Goal: Task Accomplishment & Management: Manage account settings

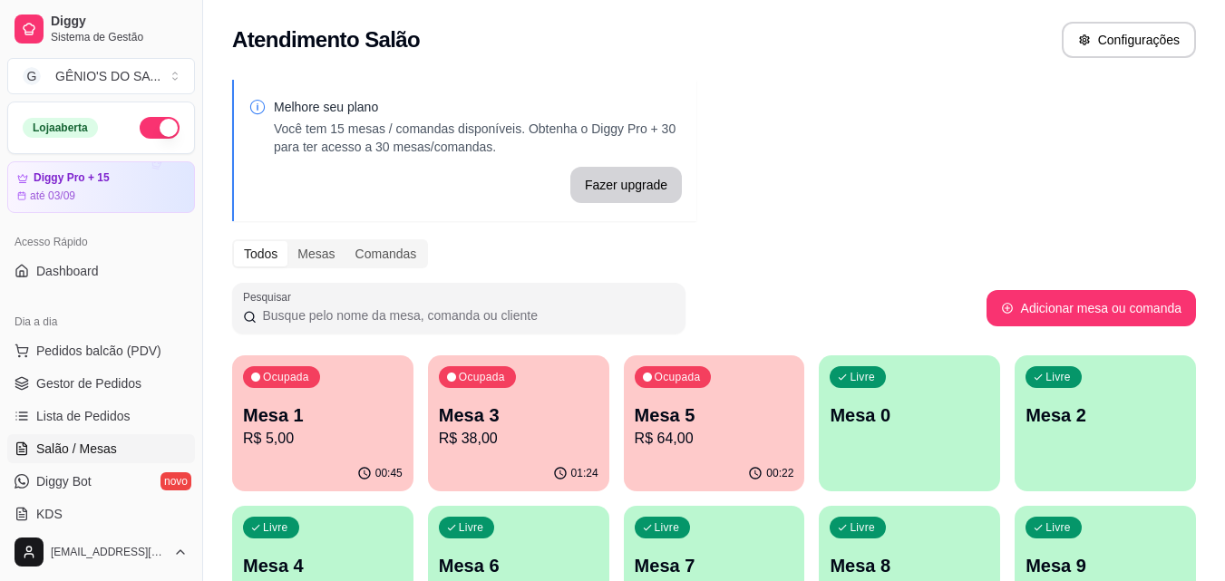
click at [703, 413] on p "Mesa 5" at bounding box center [715, 415] width 160 height 25
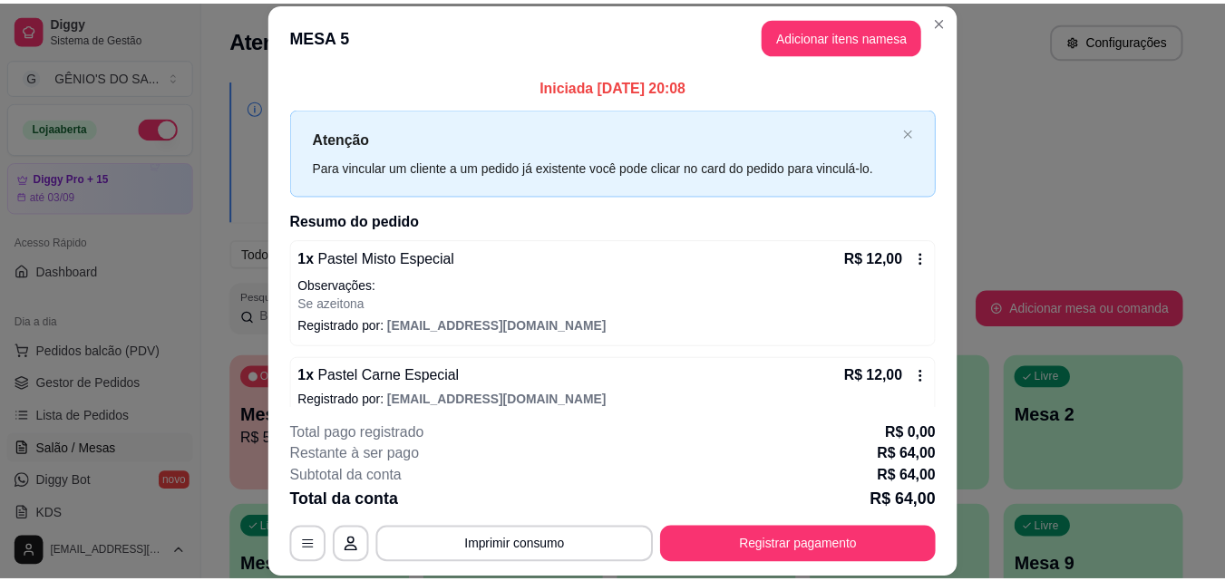
scroll to position [243, 0]
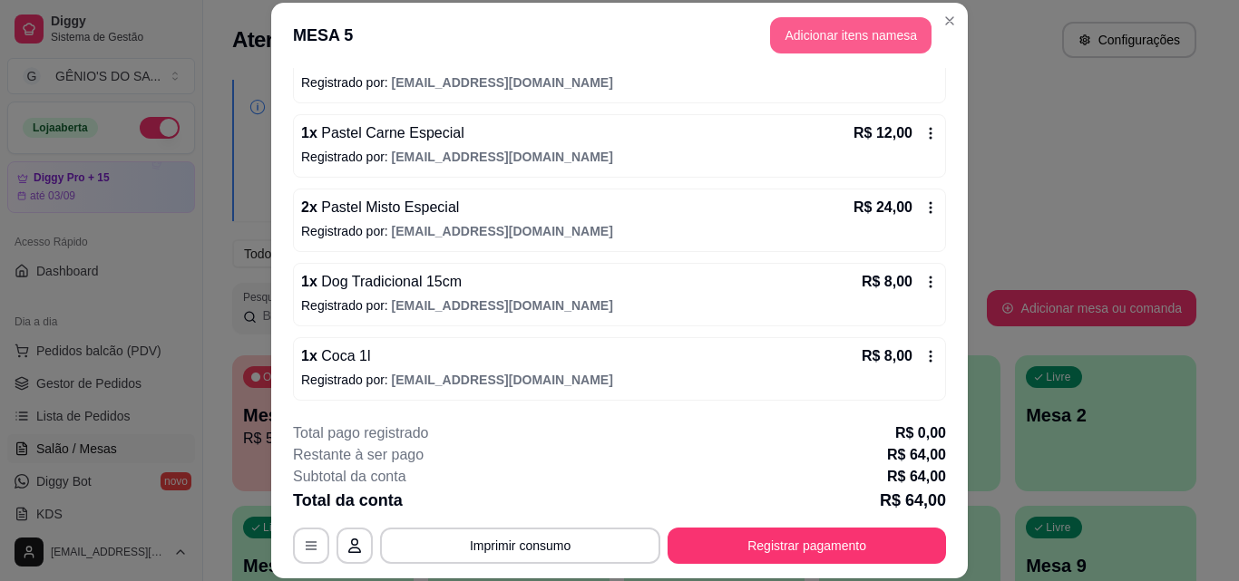
click at [871, 32] on button "Adicionar itens na mesa" at bounding box center [850, 35] width 161 height 36
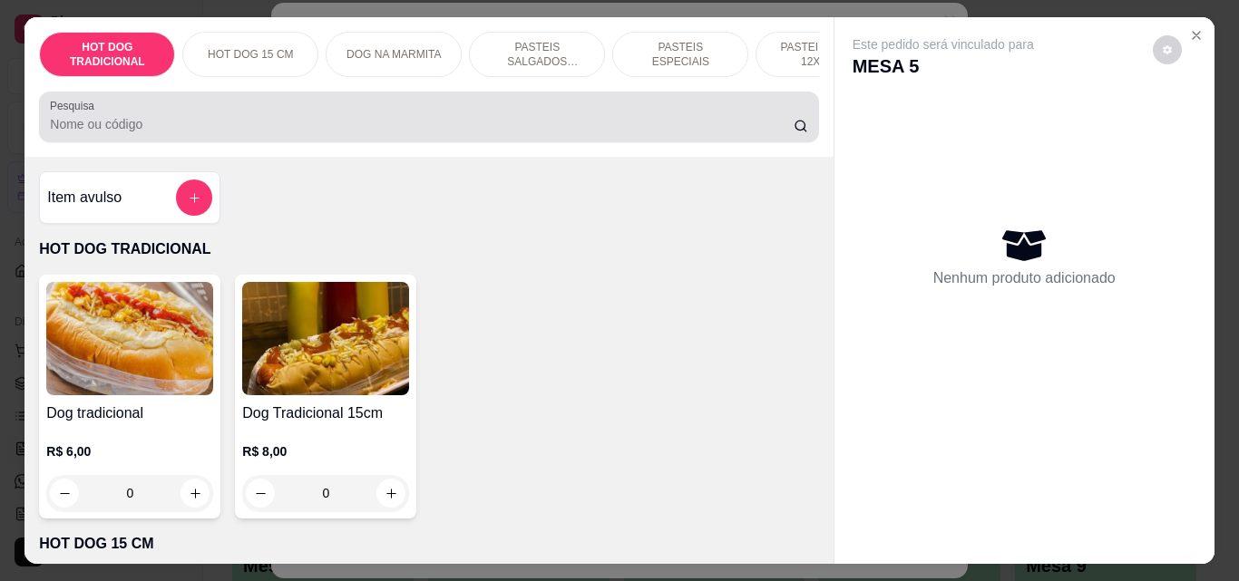
click at [204, 129] on input "Pesquisa" at bounding box center [421, 124] width 743 height 18
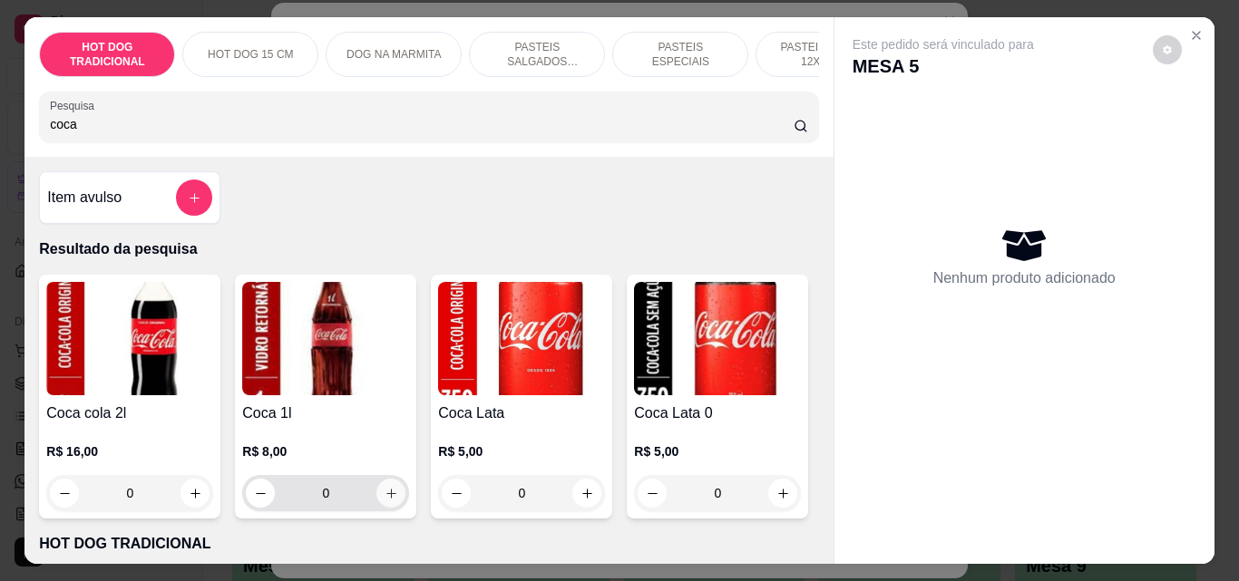
type input "coca"
click at [384, 497] on icon "increase-product-quantity" at bounding box center [391, 494] width 14 height 14
type input "2"
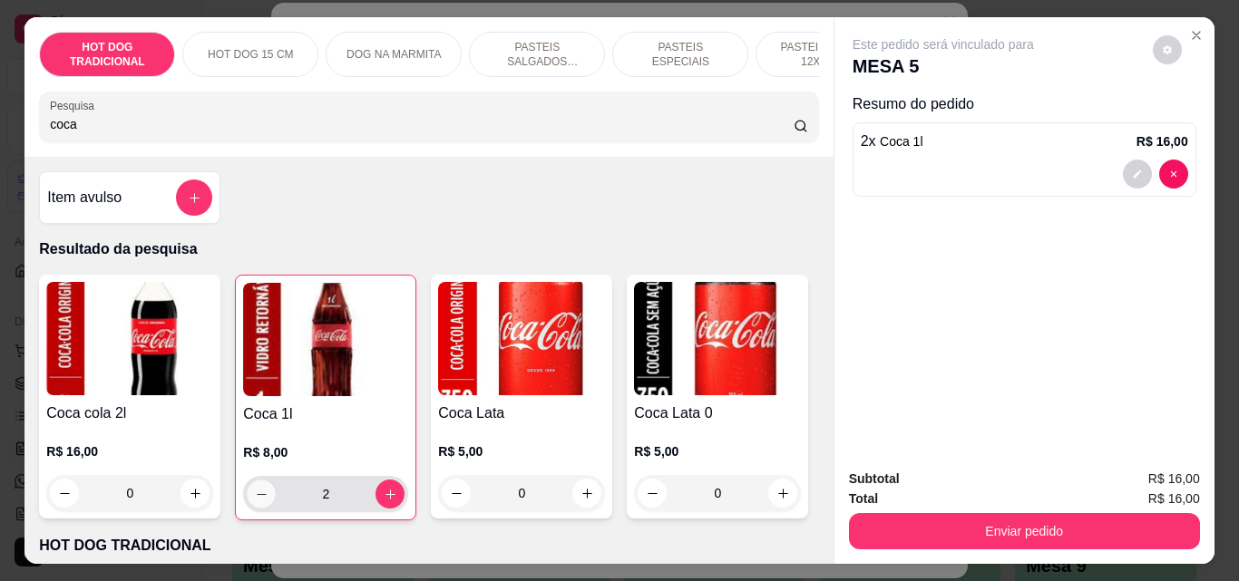
click at [257, 499] on icon "decrease-product-quantity" at bounding box center [262, 495] width 14 height 14
type input "1"
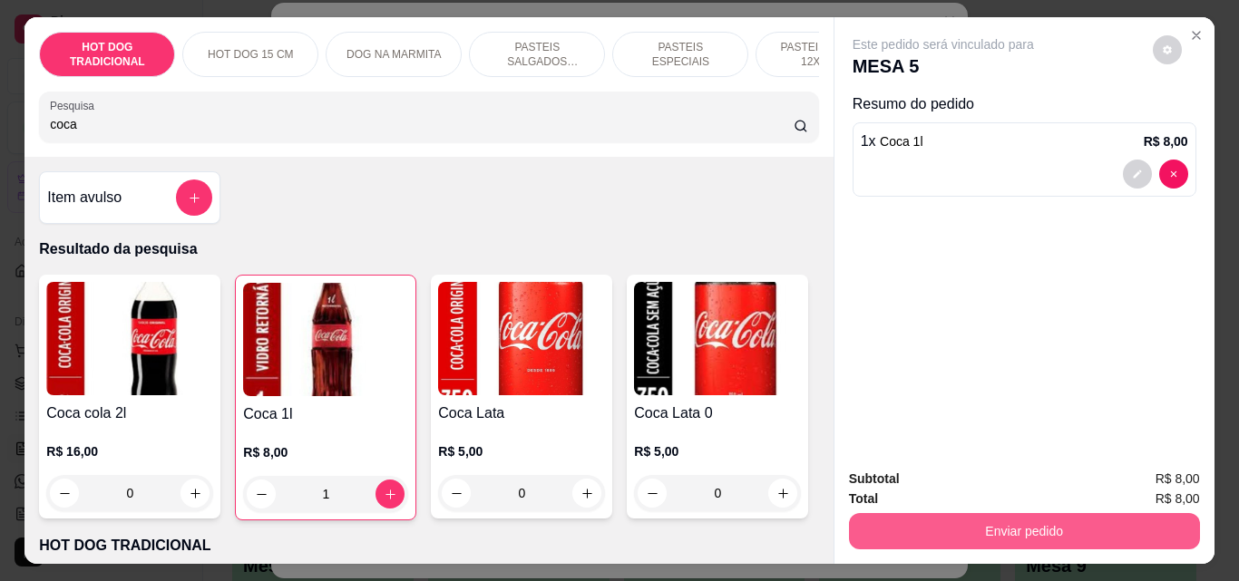
click at [1037, 520] on button "Enviar pedido" at bounding box center [1024, 531] width 351 height 36
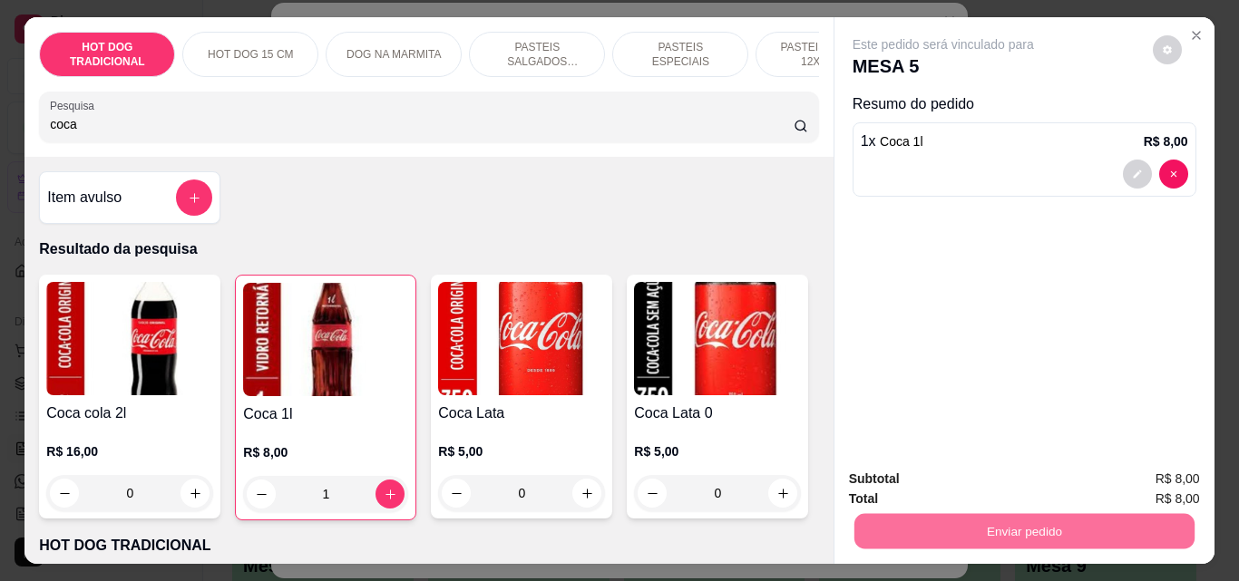
click at [1011, 473] on button "Não registrar e enviar pedido" at bounding box center [964, 479] width 189 height 34
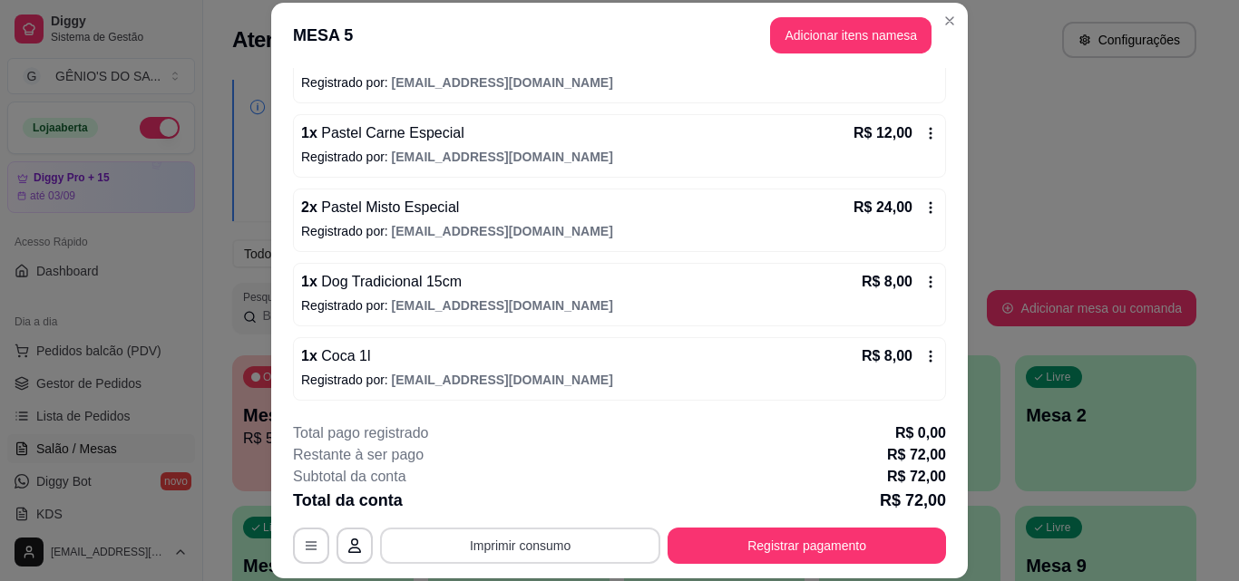
click at [503, 530] on button "Imprimir consumo" at bounding box center [520, 546] width 280 height 36
click at [520, 510] on button "Impressora" at bounding box center [518, 503] width 131 height 29
click at [938, 16] on div "Atendimento Salão Configurações" at bounding box center [714, 34] width 1022 height 69
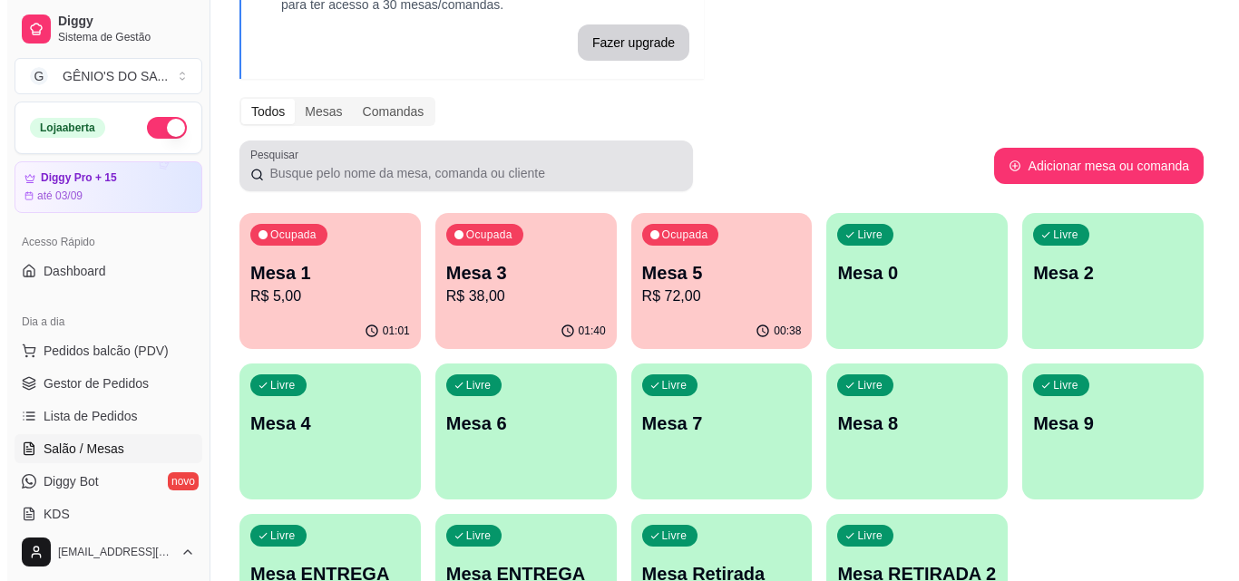
scroll to position [272, 0]
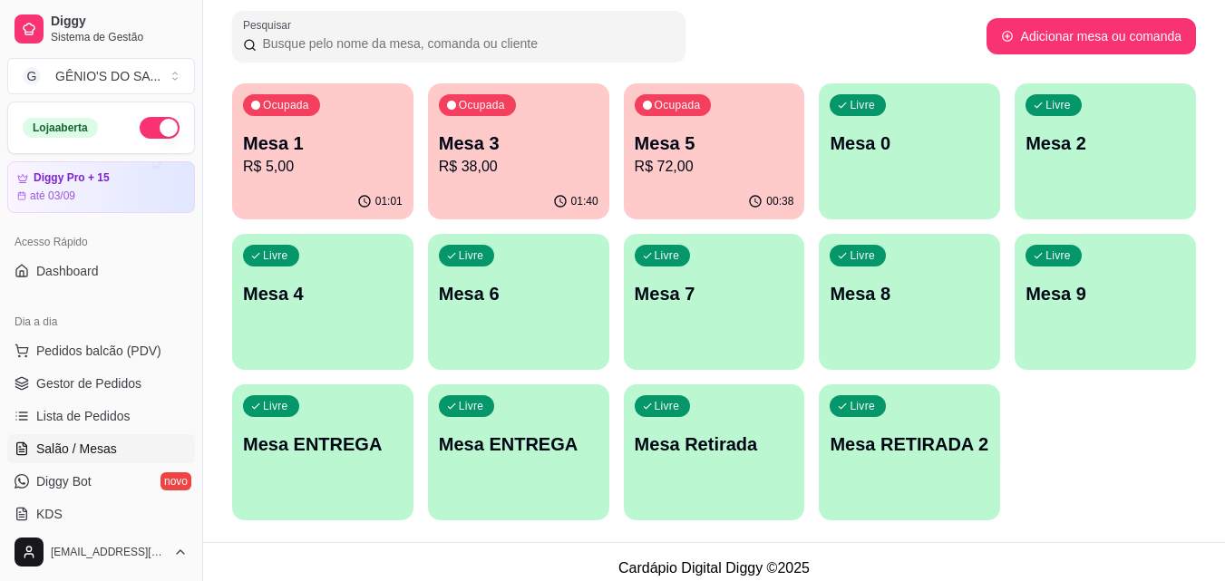
click at [685, 130] on div "Ocupada Mesa 5 R$ 72,00" at bounding box center [714, 133] width 181 height 101
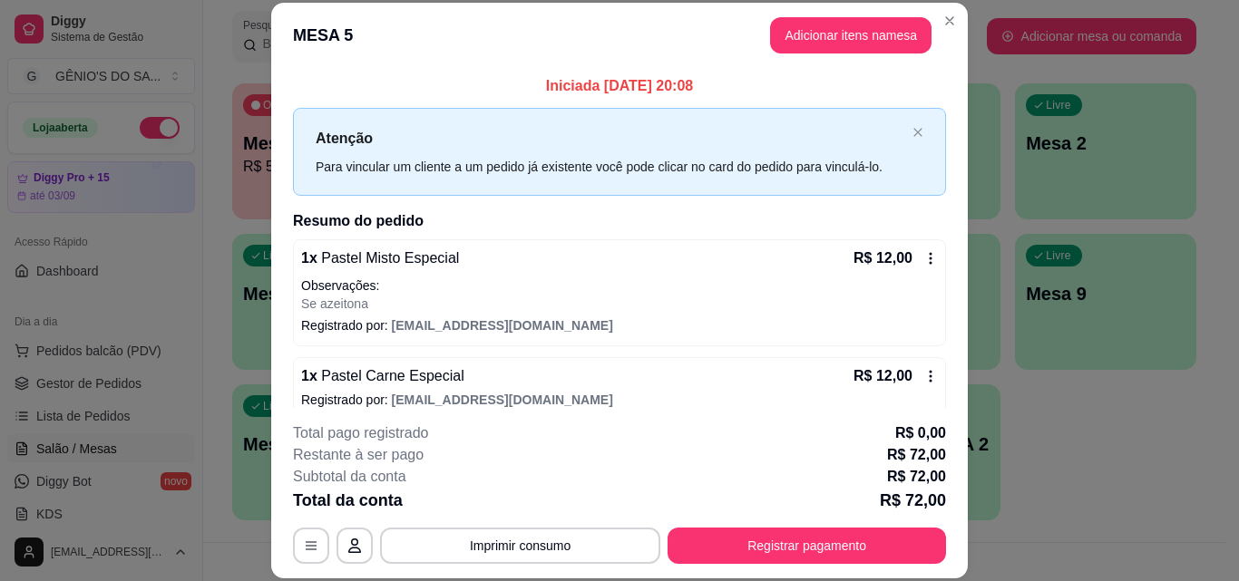
click at [720, 553] on button "Registrar pagamento" at bounding box center [806, 546] width 278 height 36
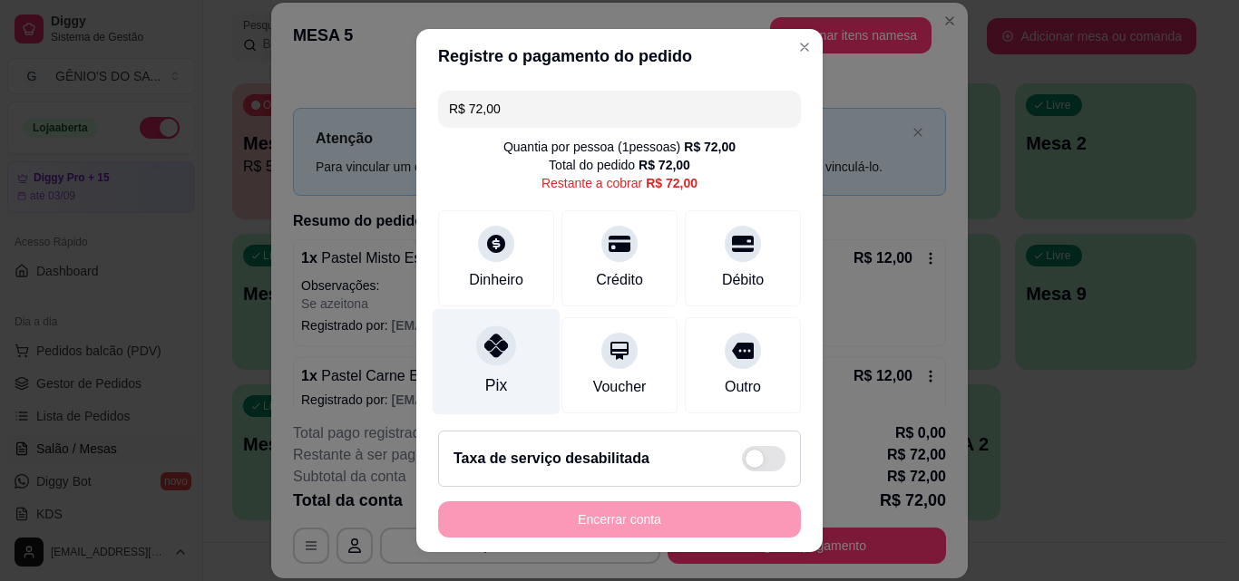
click at [488, 357] on icon at bounding box center [496, 346] width 24 height 24
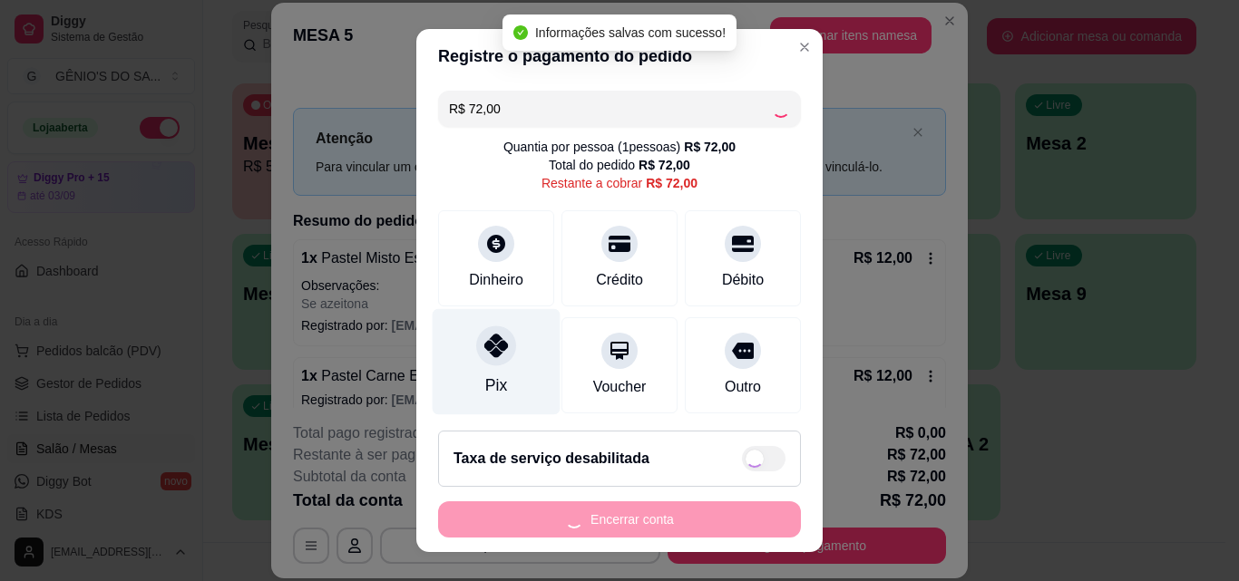
type input "R$ 0,00"
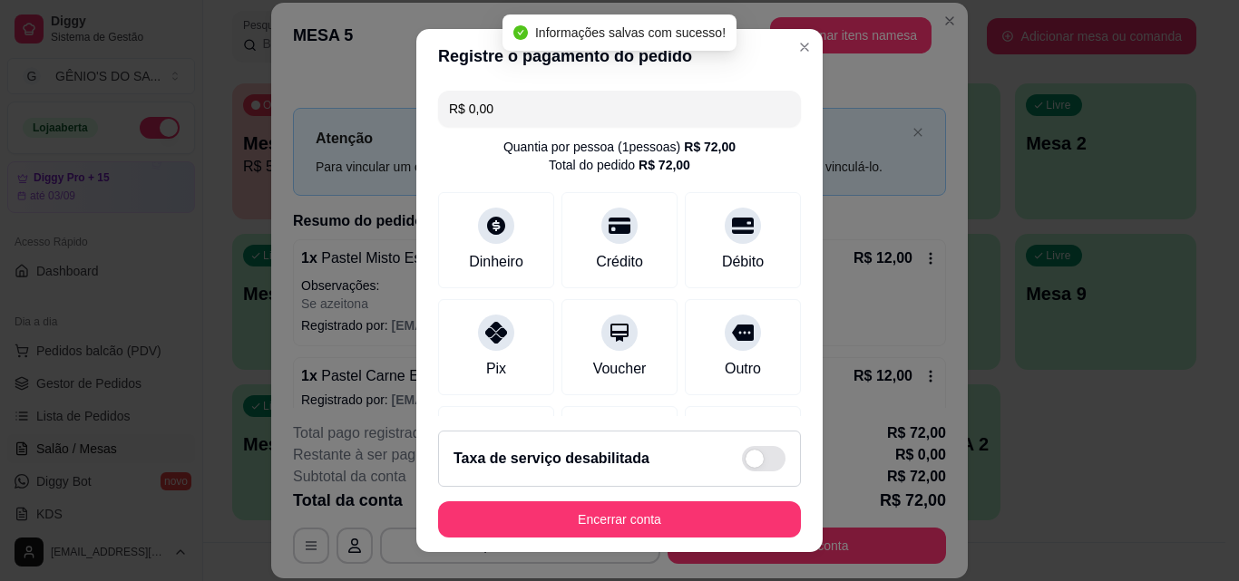
click at [601, 524] on button "Encerrar conta" at bounding box center [619, 519] width 363 height 36
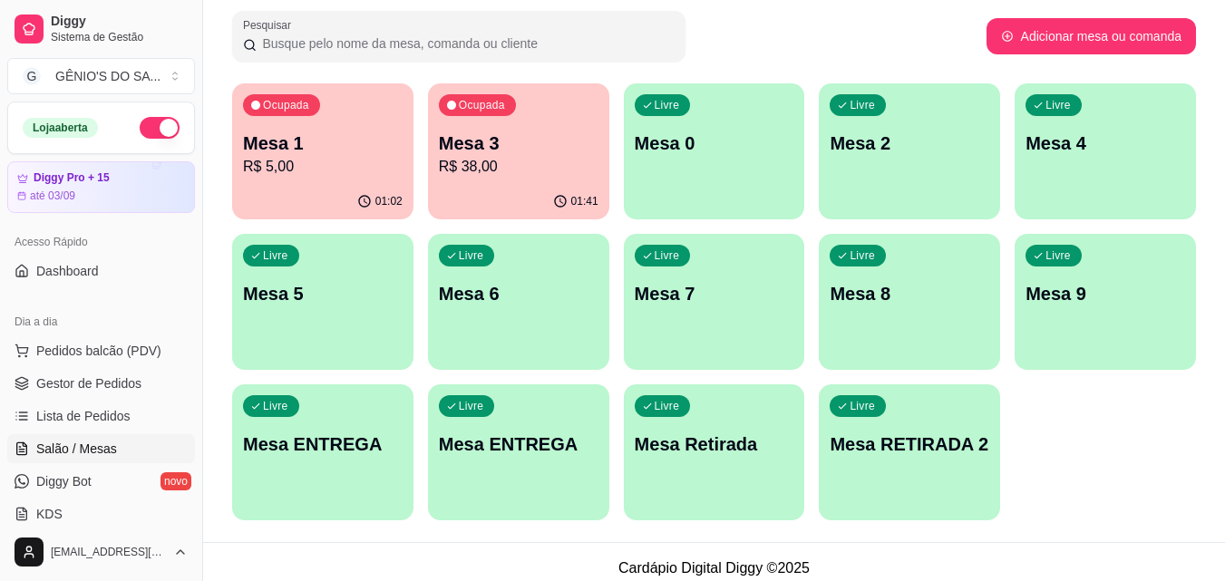
click at [467, 163] on p "R$ 38,00" at bounding box center [519, 167] width 160 height 22
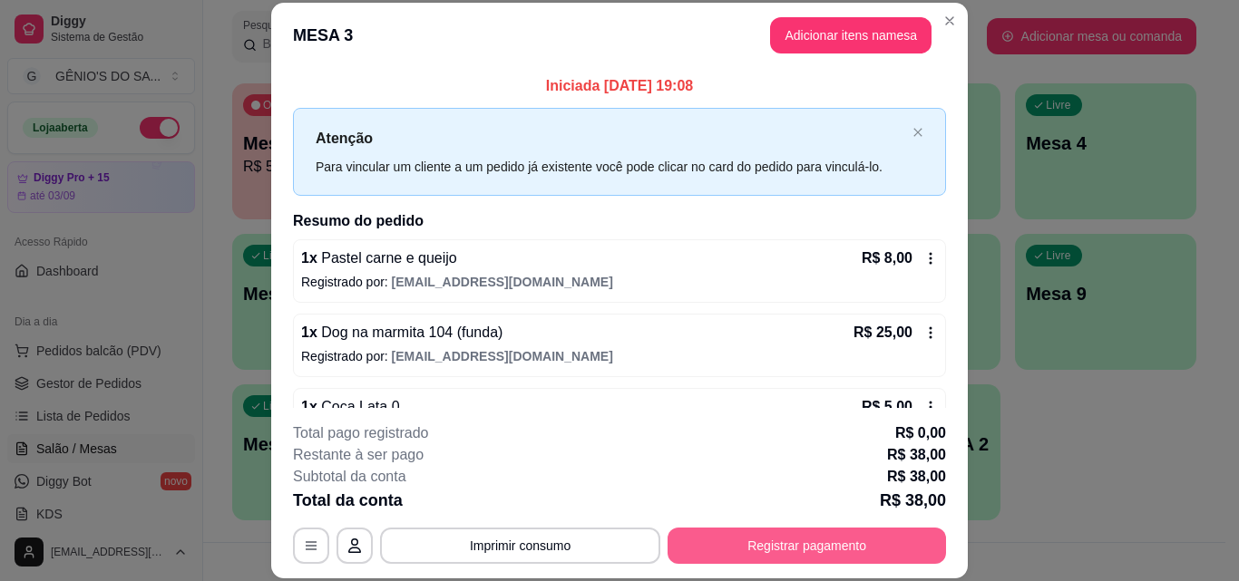
click at [772, 551] on button "Registrar pagamento" at bounding box center [806, 546] width 278 height 36
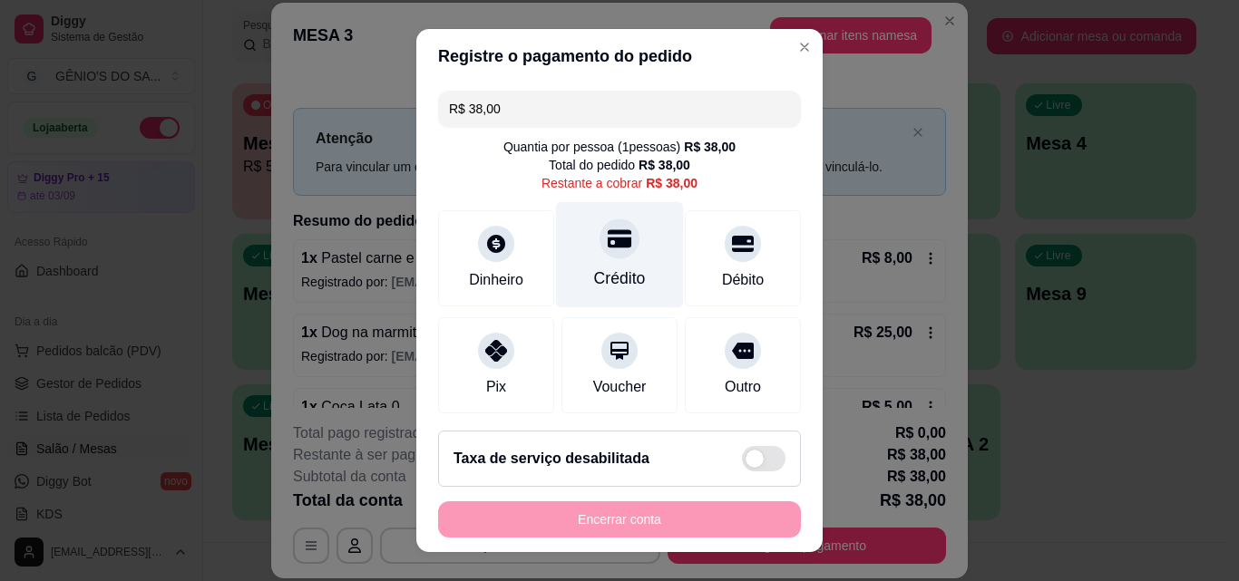
click at [607, 245] on icon at bounding box center [619, 239] width 24 height 18
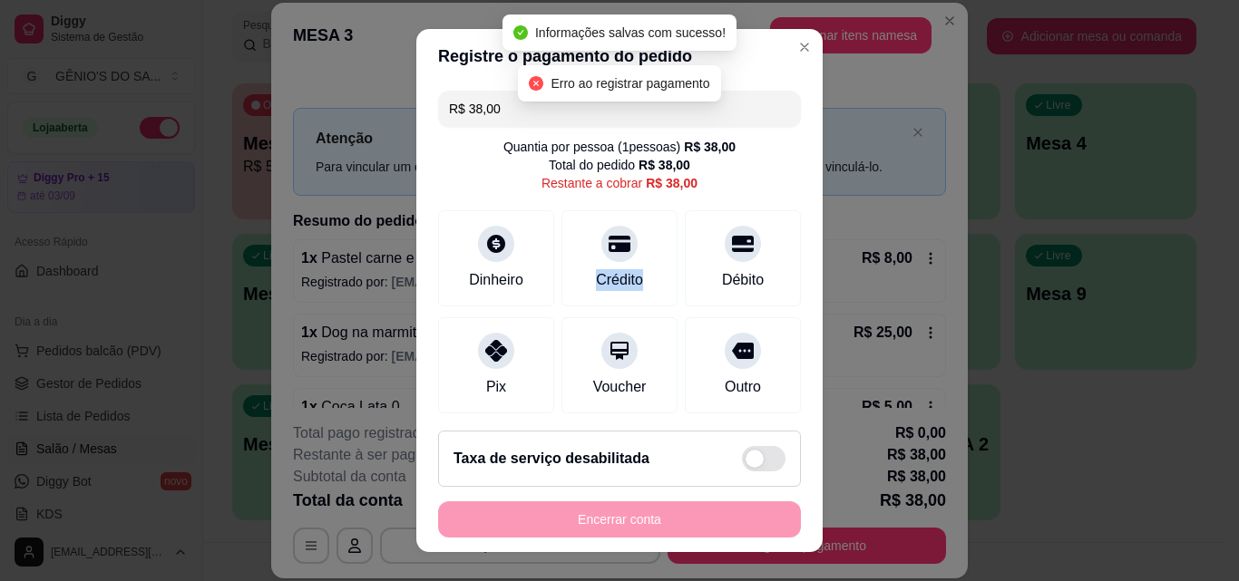
type input "R$ 0,00"
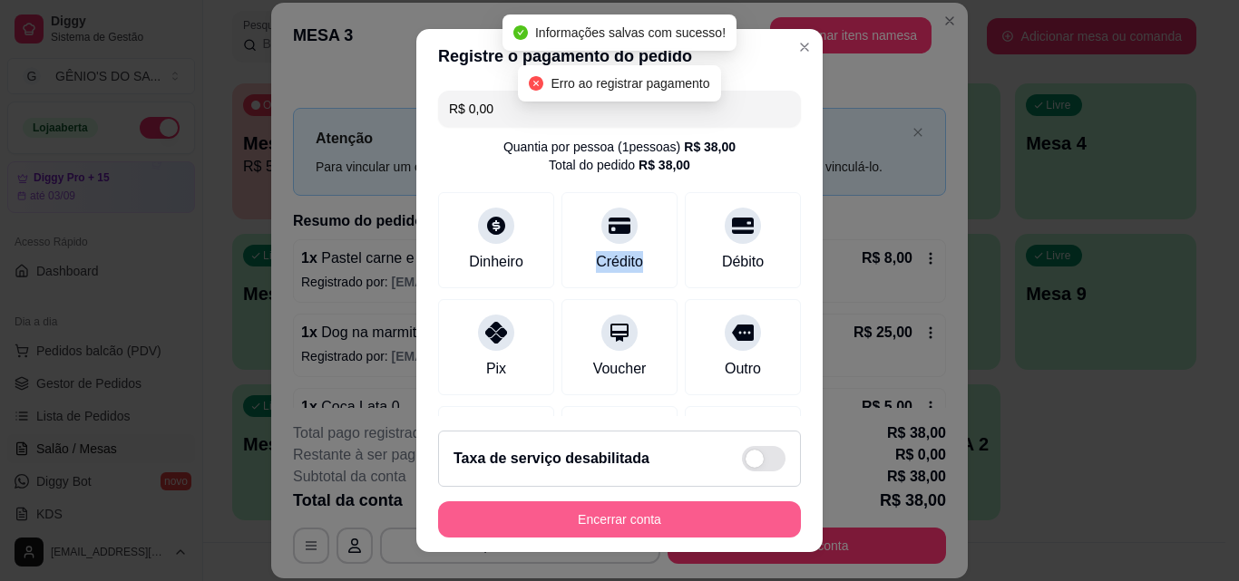
click at [624, 520] on button "Encerrar conta" at bounding box center [619, 519] width 363 height 36
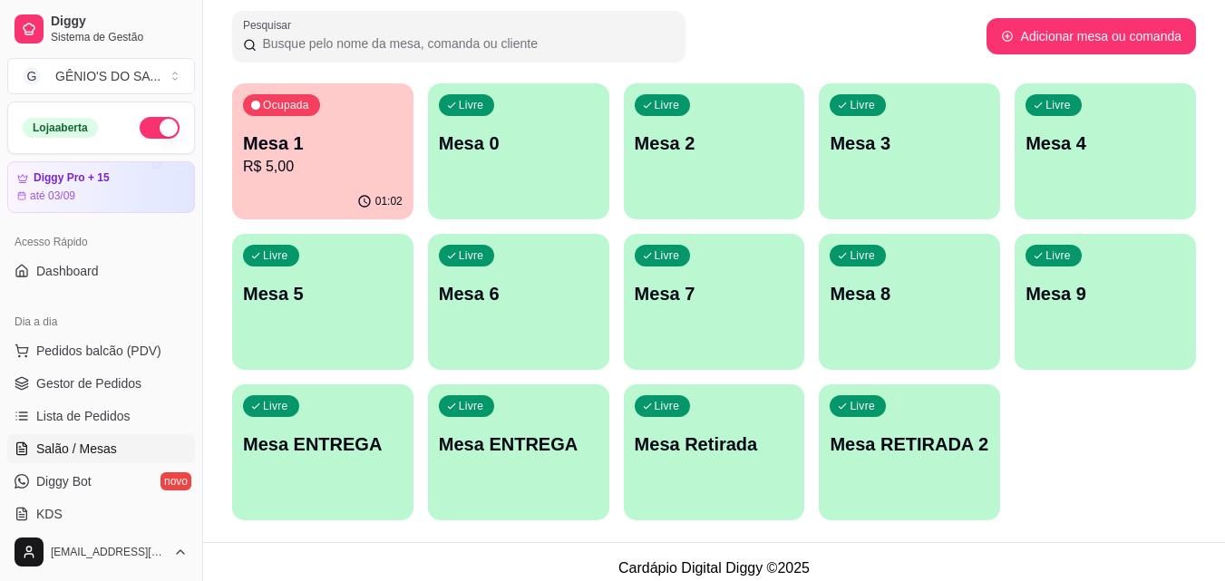
click at [275, 148] on p "Mesa 1" at bounding box center [323, 143] width 160 height 25
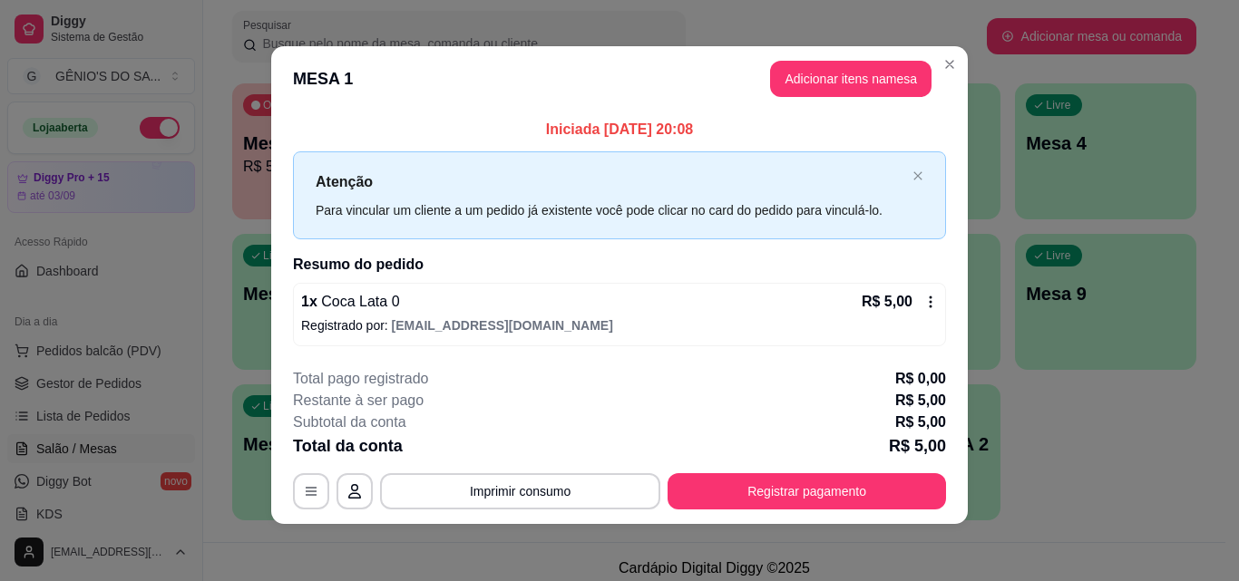
scroll to position [6, 0]
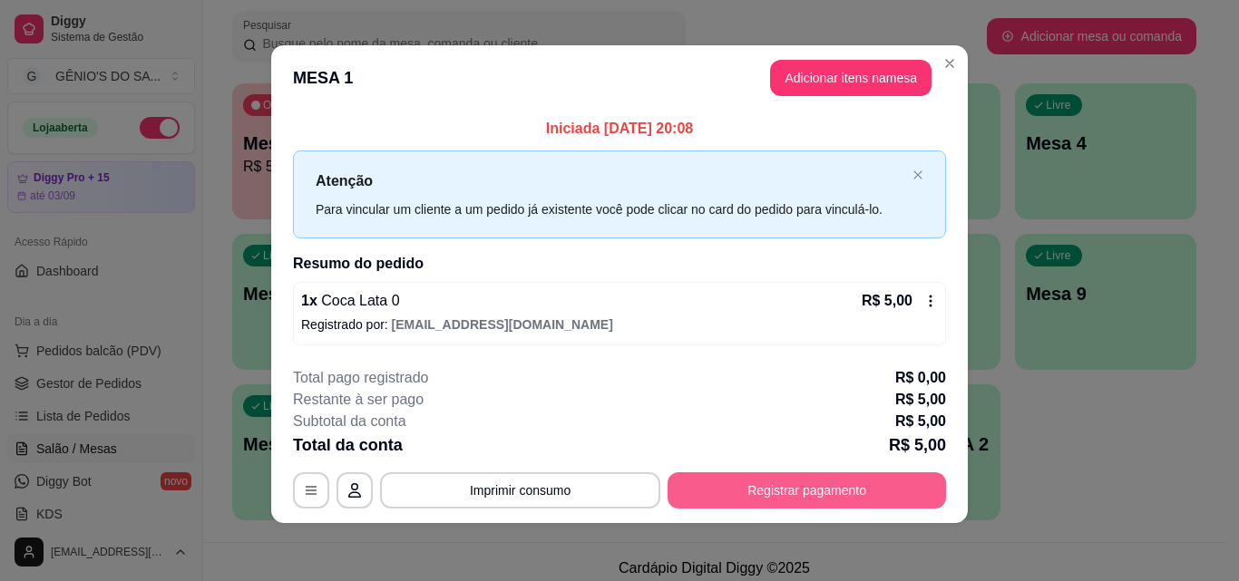
click at [725, 488] on button "Registrar pagamento" at bounding box center [806, 490] width 278 height 36
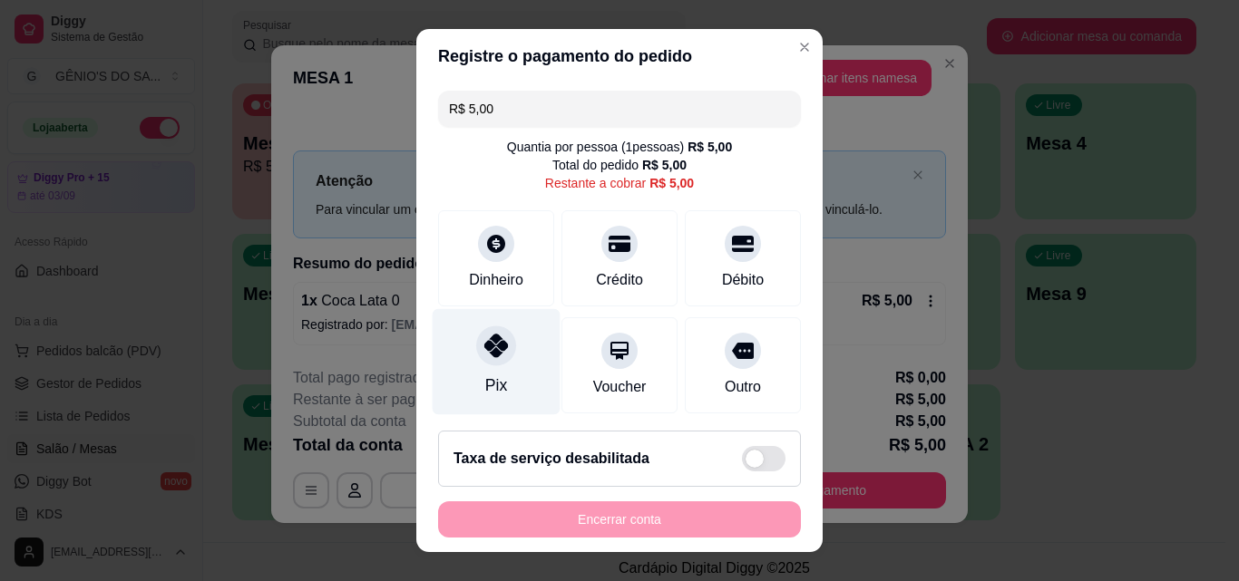
click at [484, 346] on icon at bounding box center [496, 346] width 24 height 24
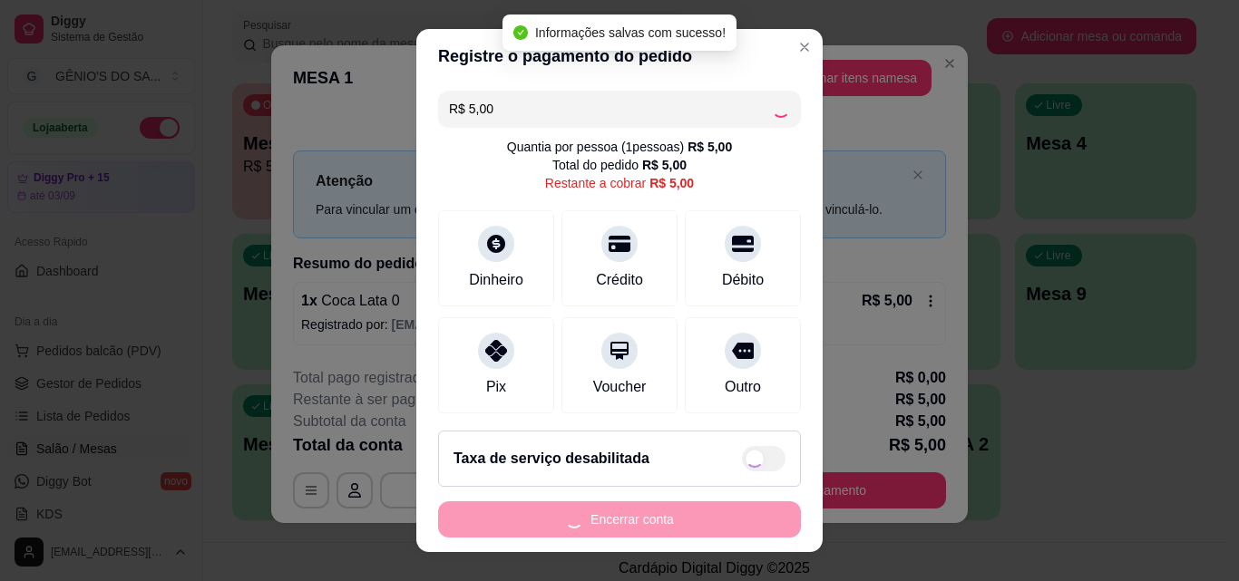
type input "R$ 0,00"
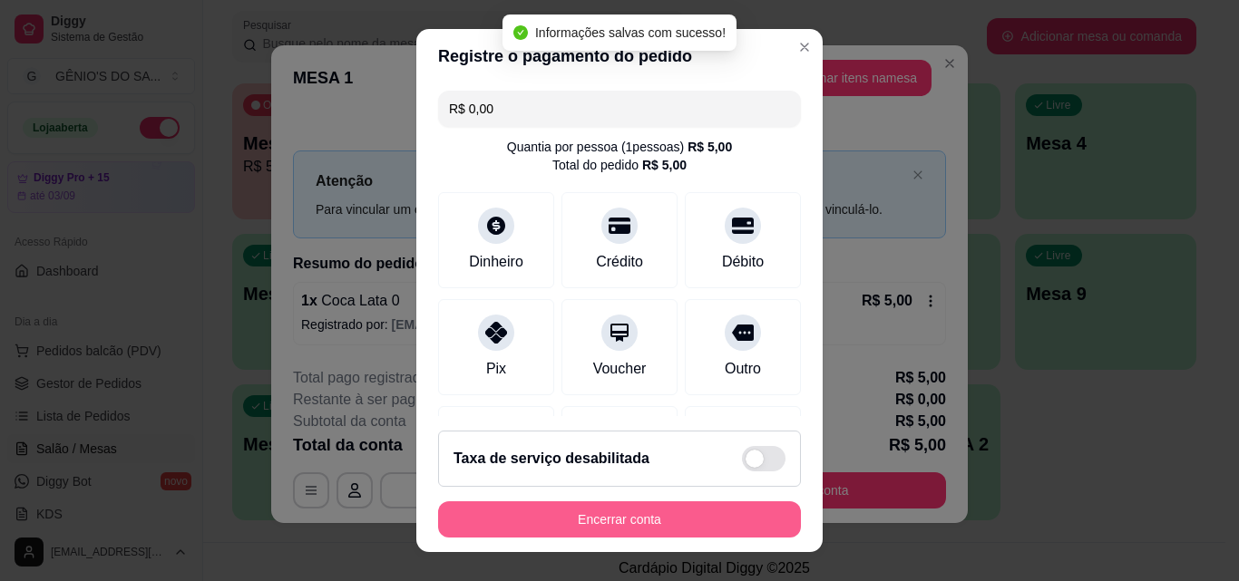
click at [564, 511] on button "Encerrar conta" at bounding box center [619, 519] width 363 height 36
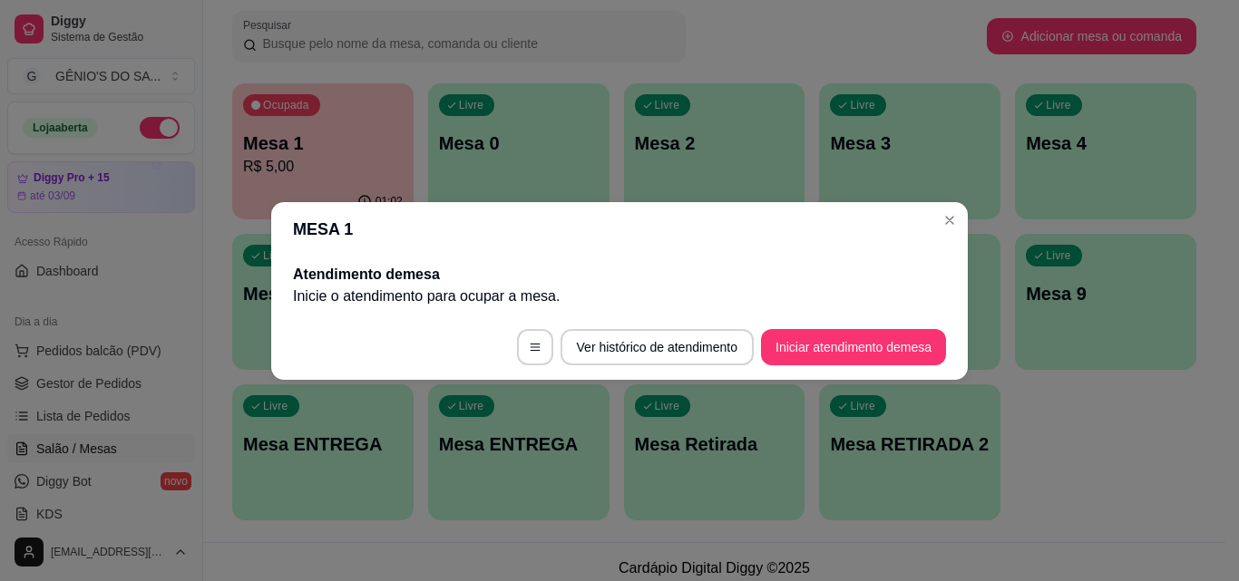
scroll to position [0, 0]
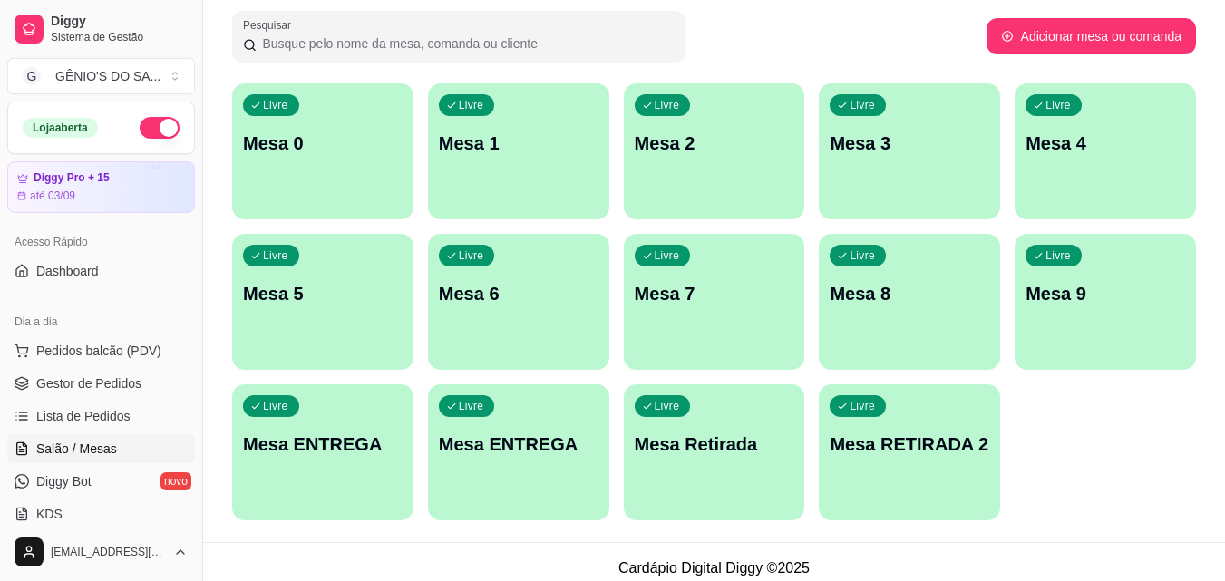
click at [734, 462] on div "Livre Mesa Retirada" at bounding box center [714, 441] width 181 height 114
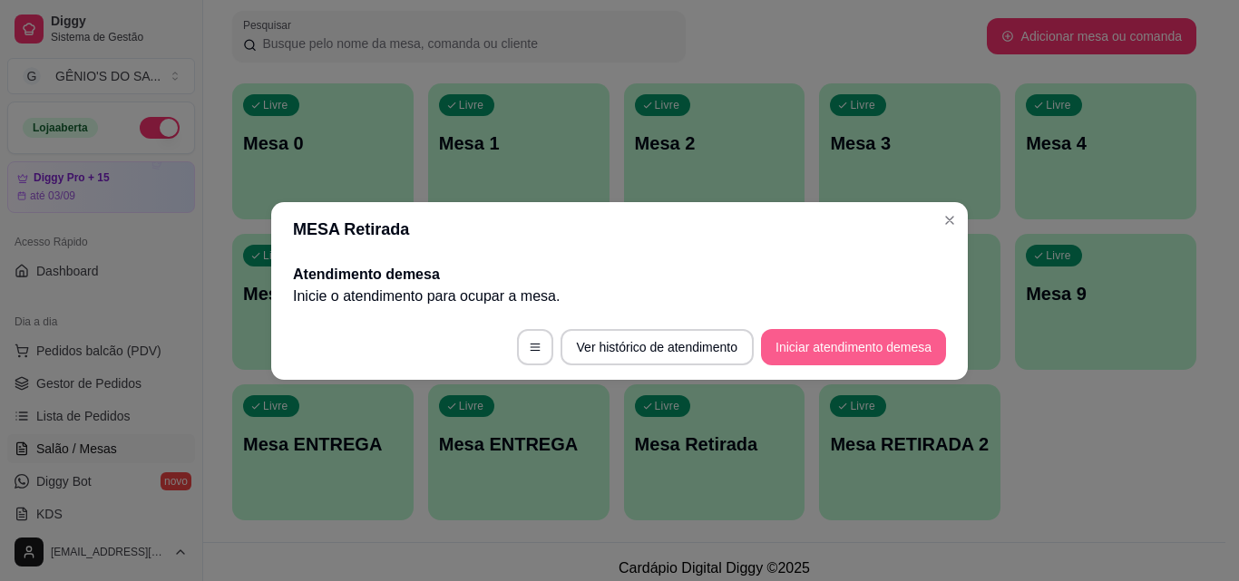
click at [843, 355] on button "Iniciar atendimento de mesa" at bounding box center [853, 347] width 185 height 36
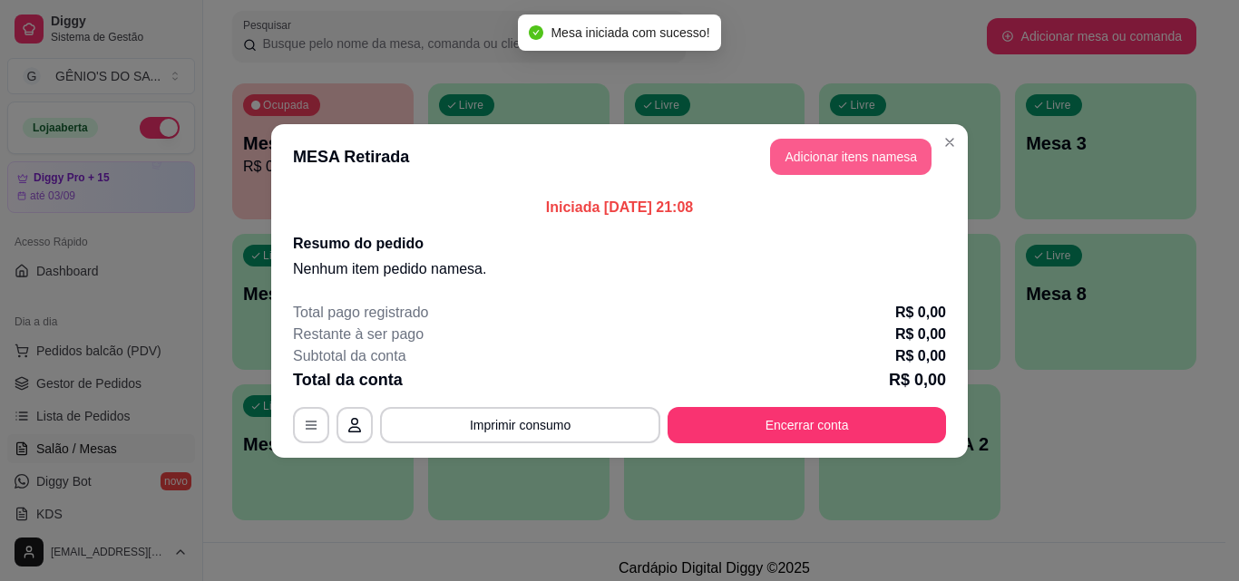
click at [805, 155] on button "Adicionar itens na mesa" at bounding box center [850, 157] width 161 height 36
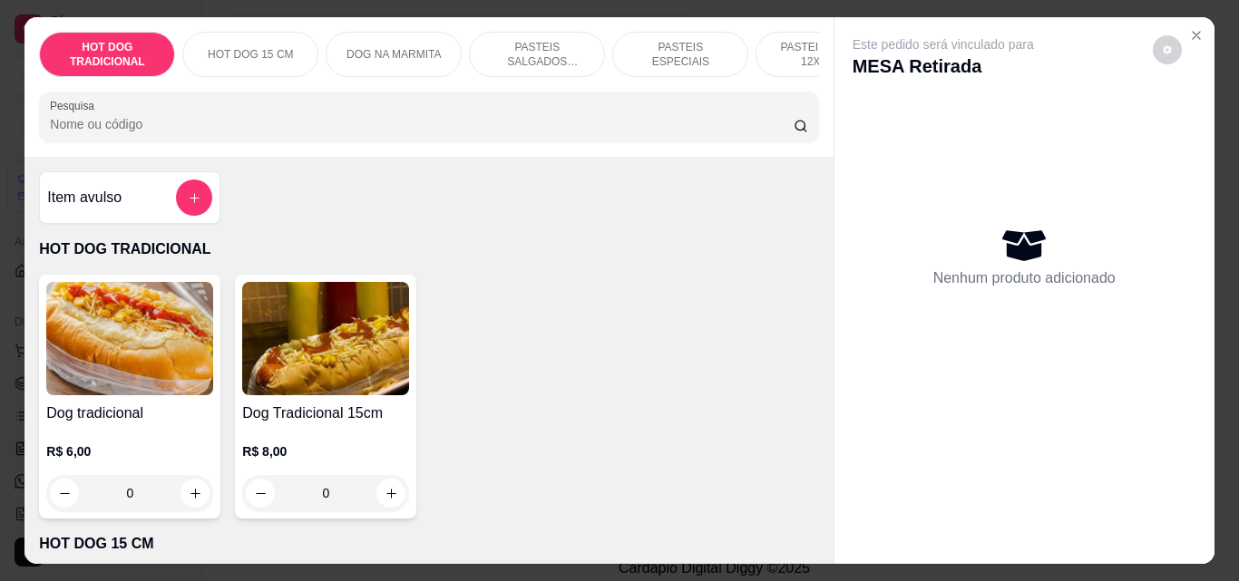
click at [128, 122] on input "Pesquisa" at bounding box center [421, 124] width 743 height 18
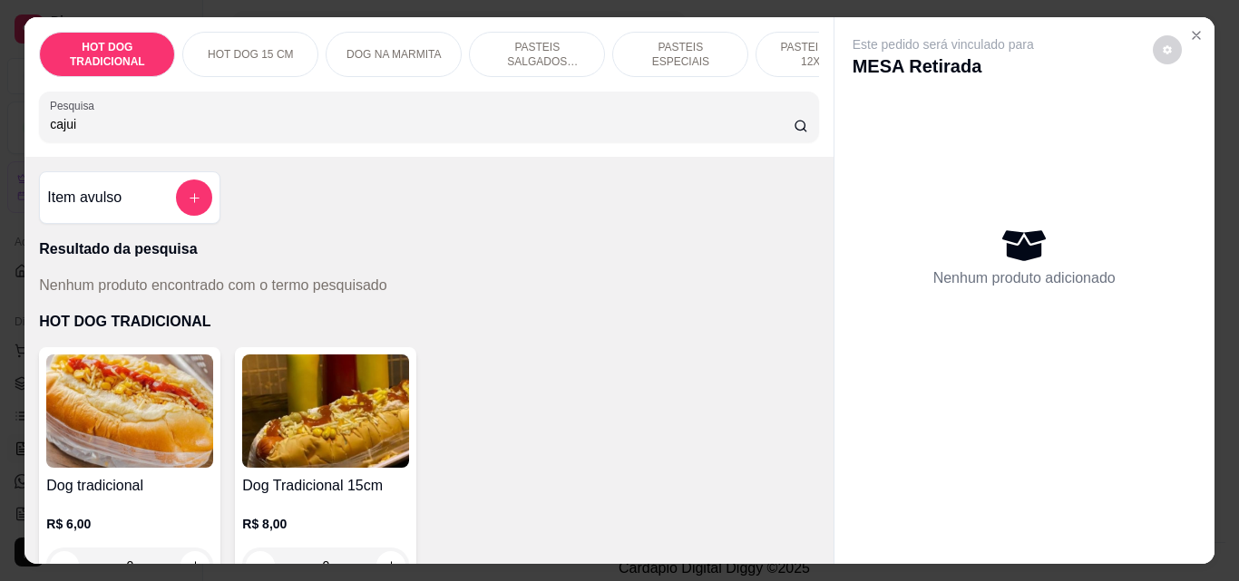
type input "cajui"
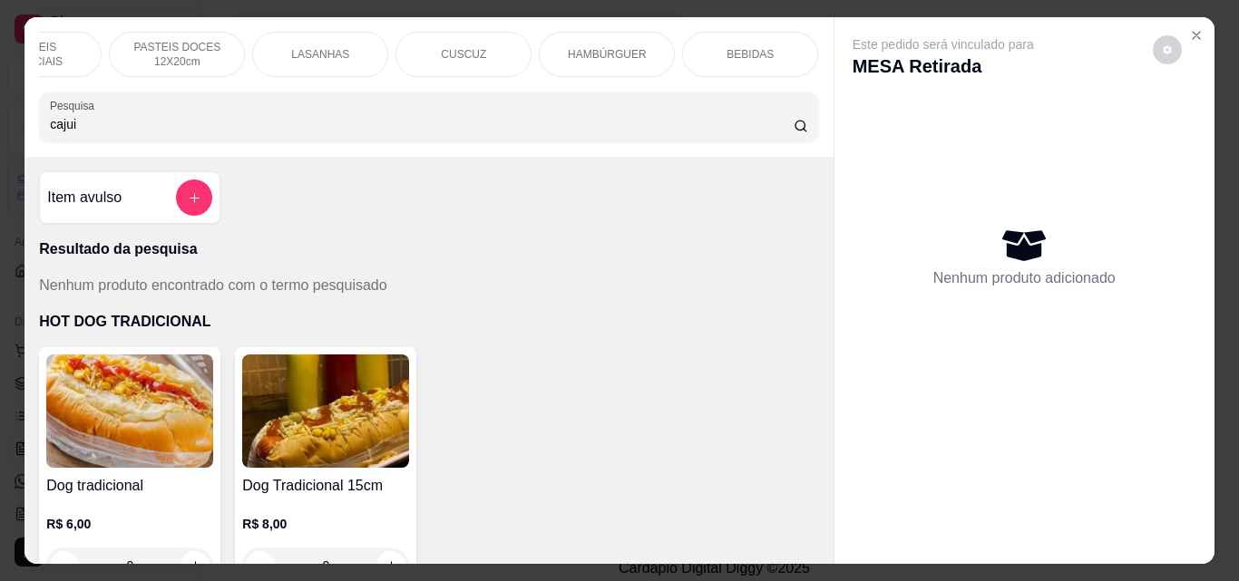
click at [782, 44] on div "BEBIDAS" at bounding box center [750, 54] width 136 height 45
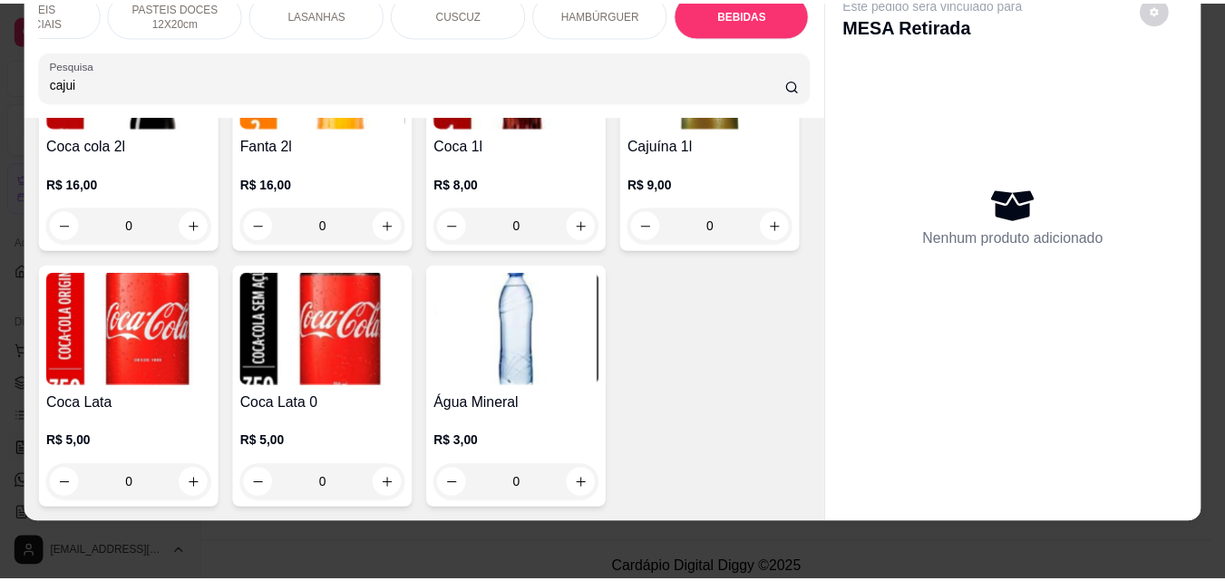
scroll to position [6434, 0]
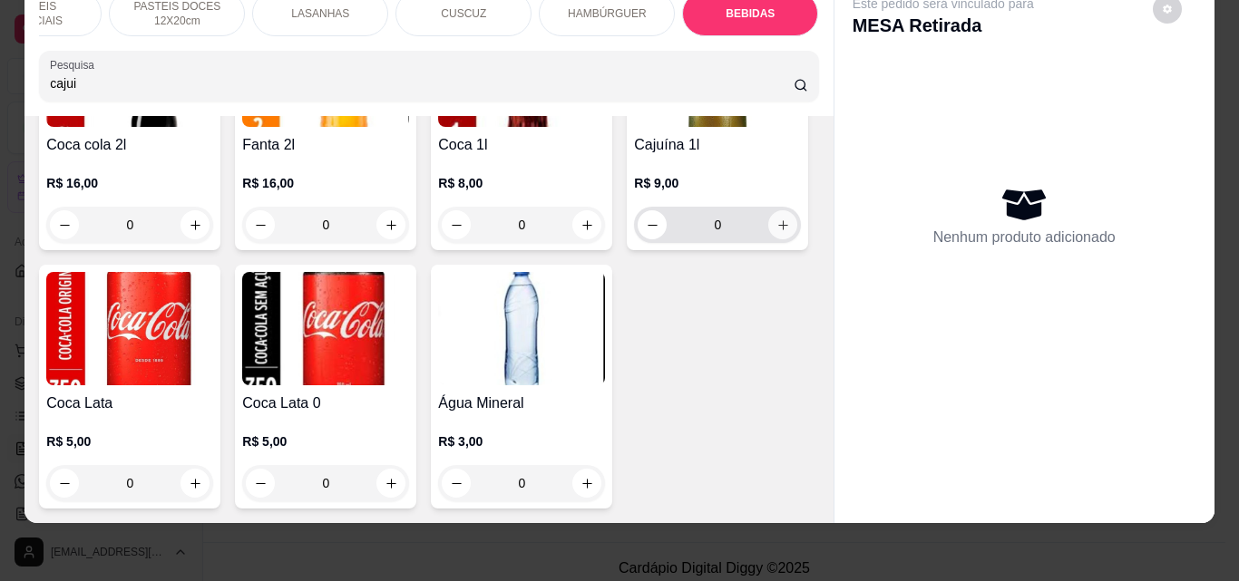
click at [776, 232] on icon "increase-product-quantity" at bounding box center [783, 226] width 14 height 14
type input "1"
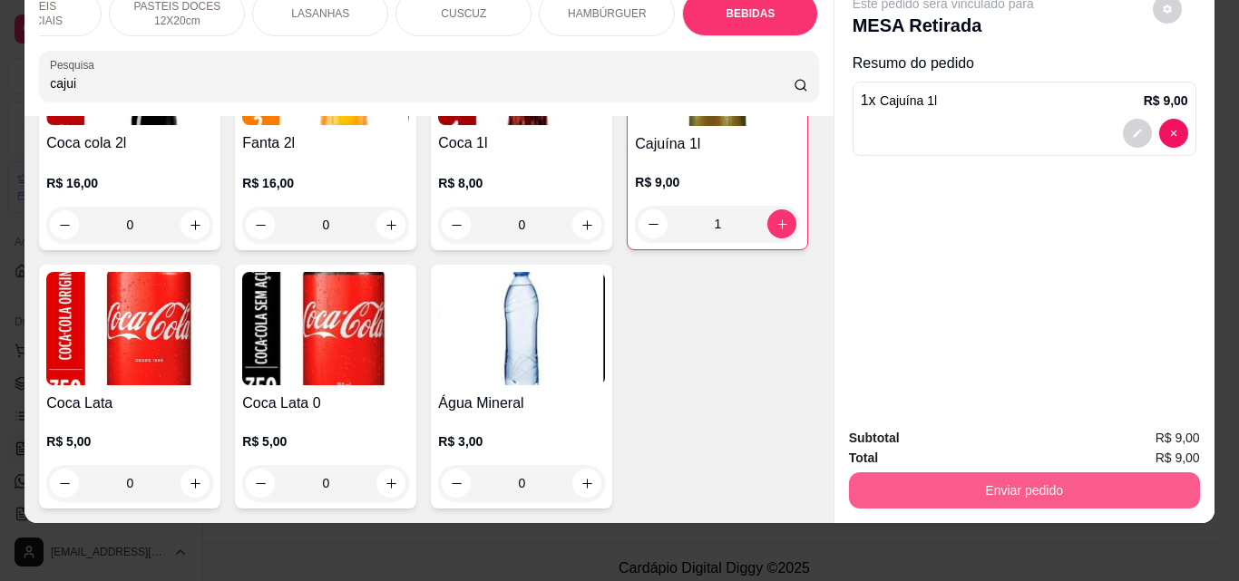
click at [1014, 472] on button "Enviar pedido" at bounding box center [1024, 490] width 351 height 36
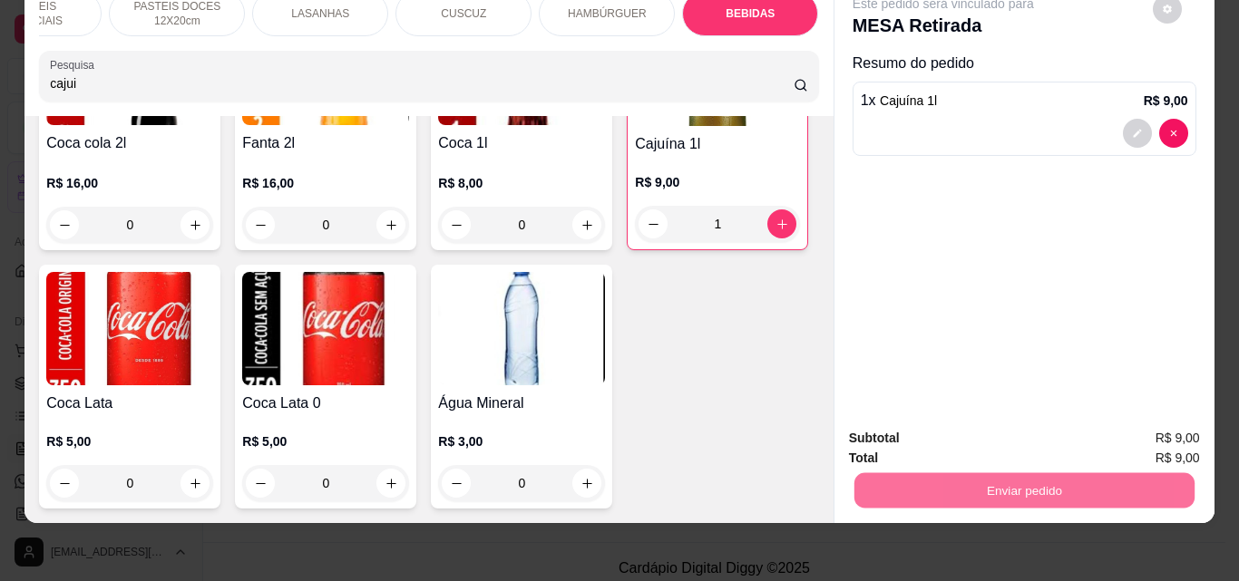
click at [986, 429] on button "Não registrar e enviar pedido" at bounding box center [964, 432] width 189 height 34
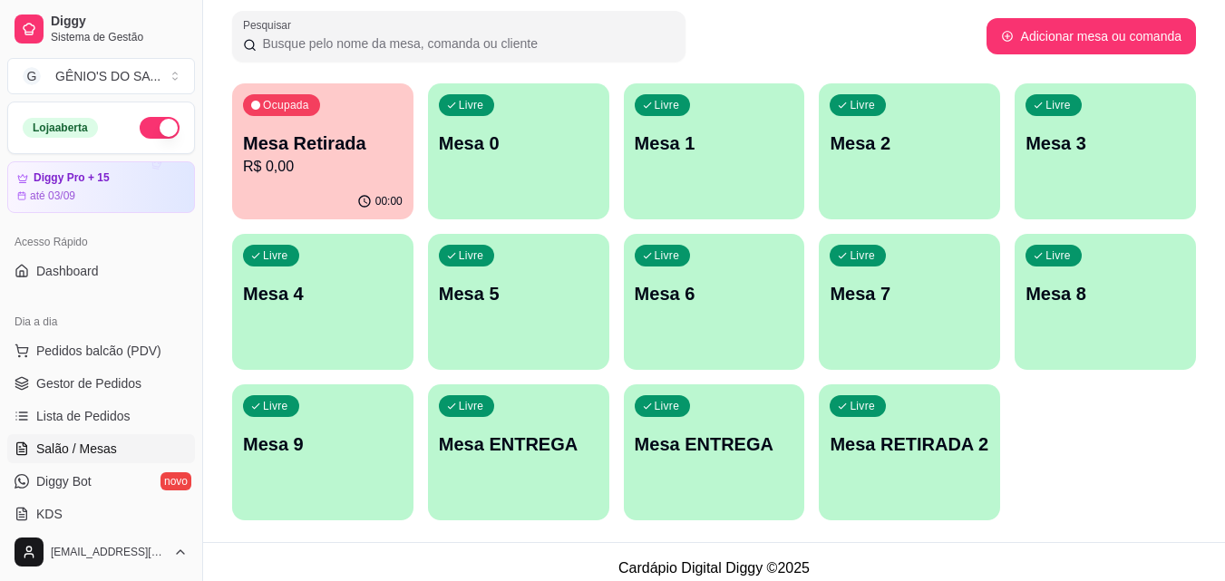
click at [319, 173] on p "R$ 0,00" at bounding box center [323, 167] width 160 height 22
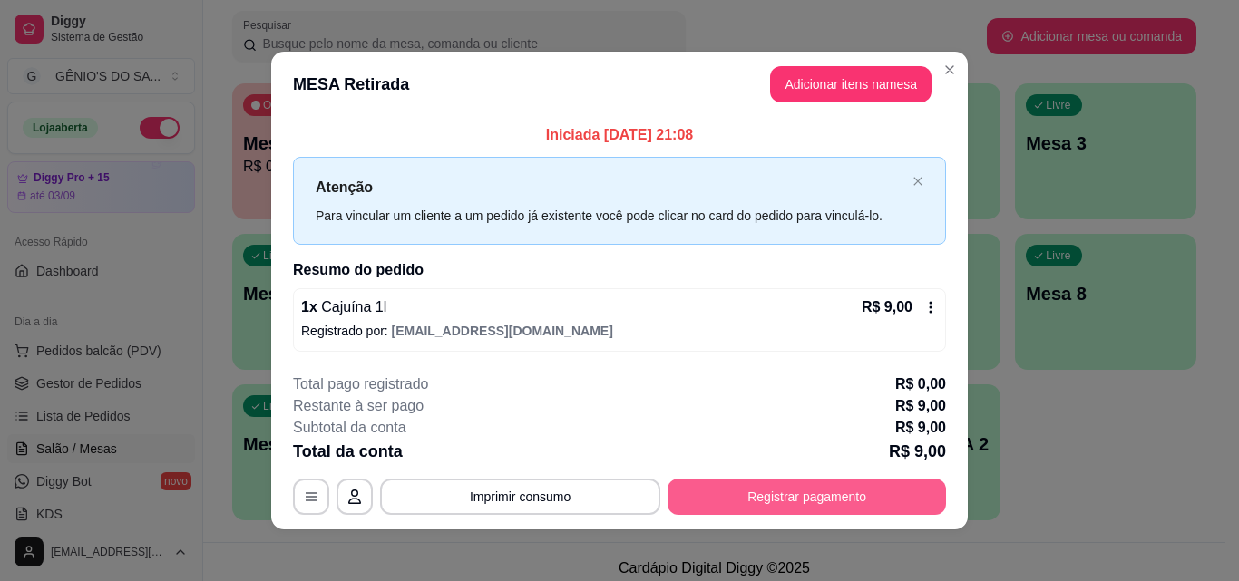
click at [731, 491] on button "Registrar pagamento" at bounding box center [806, 497] width 278 height 36
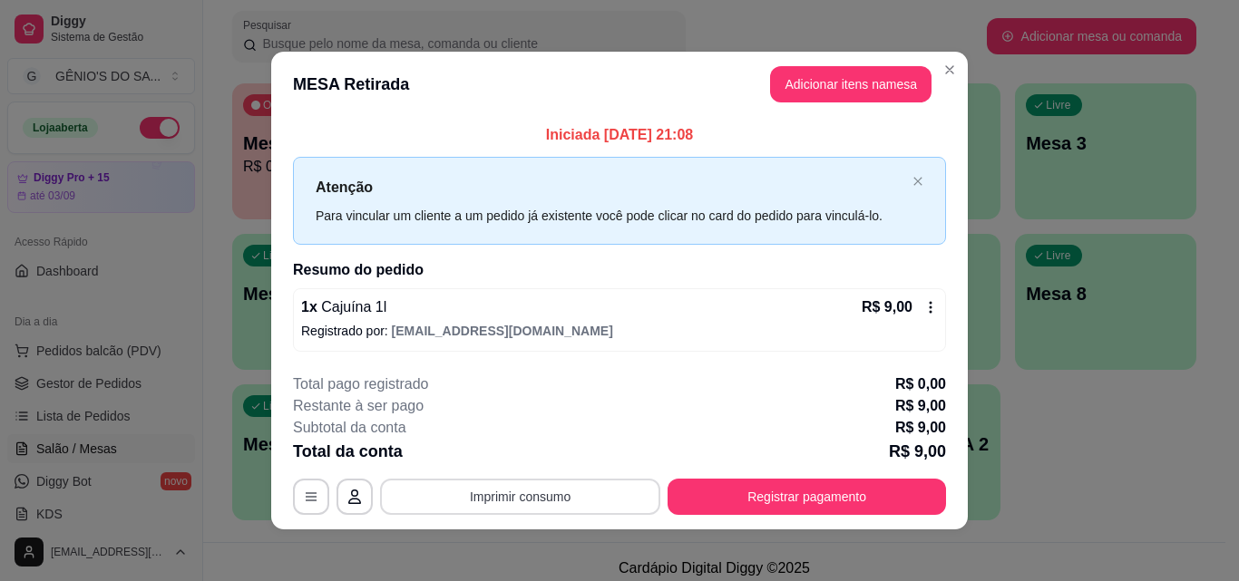
click at [581, 491] on button "Imprimir consumo" at bounding box center [520, 497] width 280 height 36
click at [532, 451] on button "Impressora" at bounding box center [518, 455] width 131 height 29
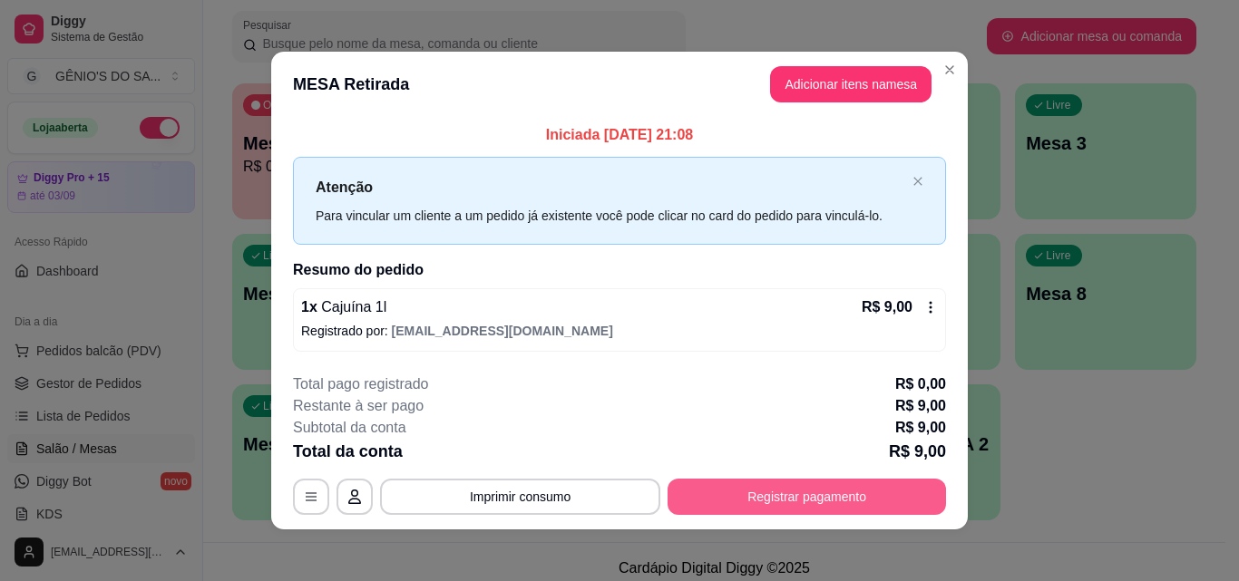
click at [739, 498] on button "Registrar pagamento" at bounding box center [806, 497] width 278 height 36
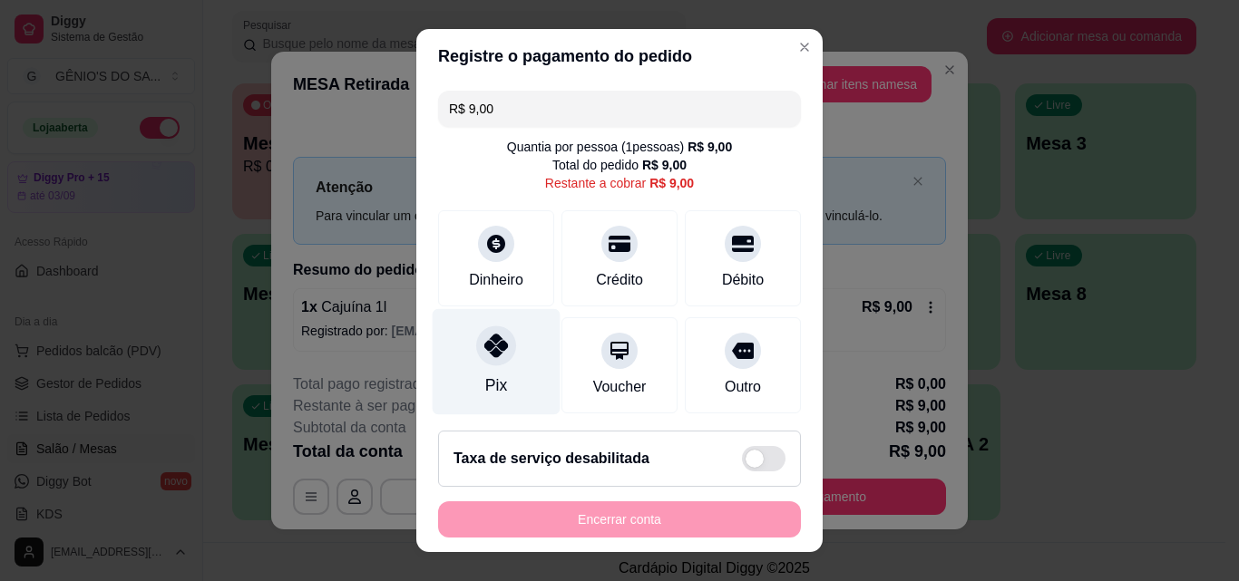
click at [490, 348] on icon at bounding box center [496, 346] width 24 height 24
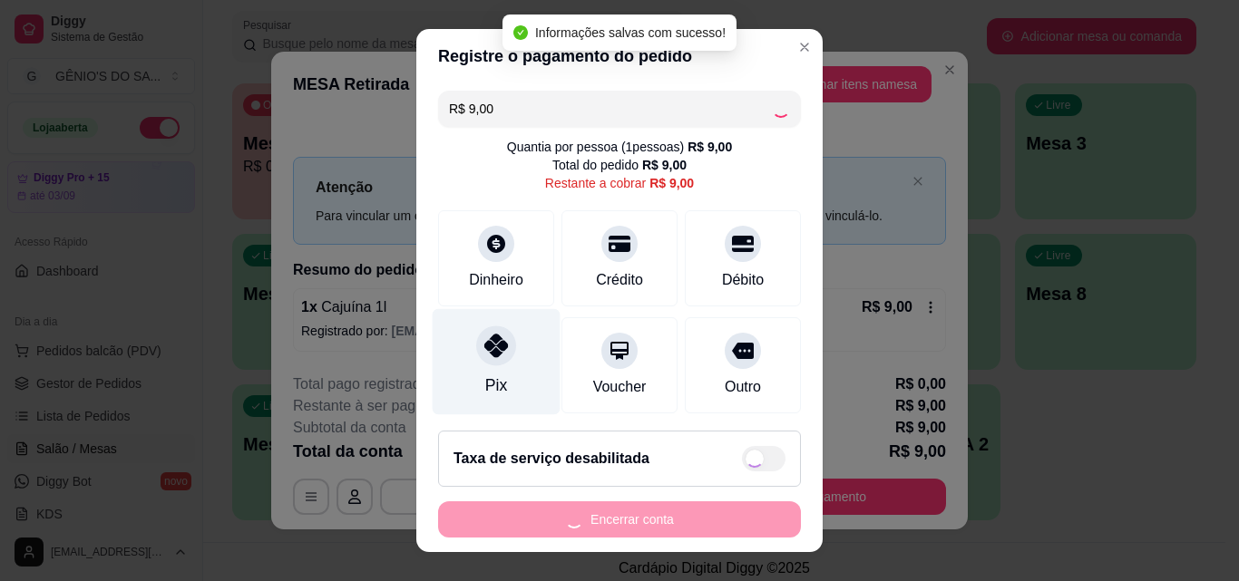
type input "R$ 0,00"
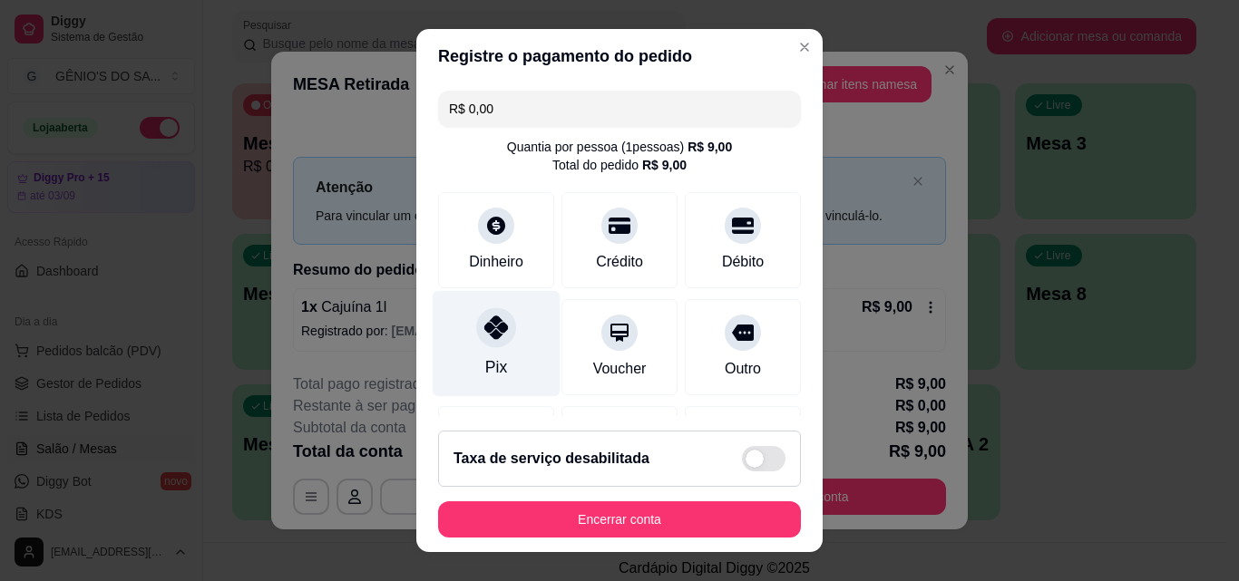
click at [473, 353] on div "Pix" at bounding box center [496, 344] width 128 height 106
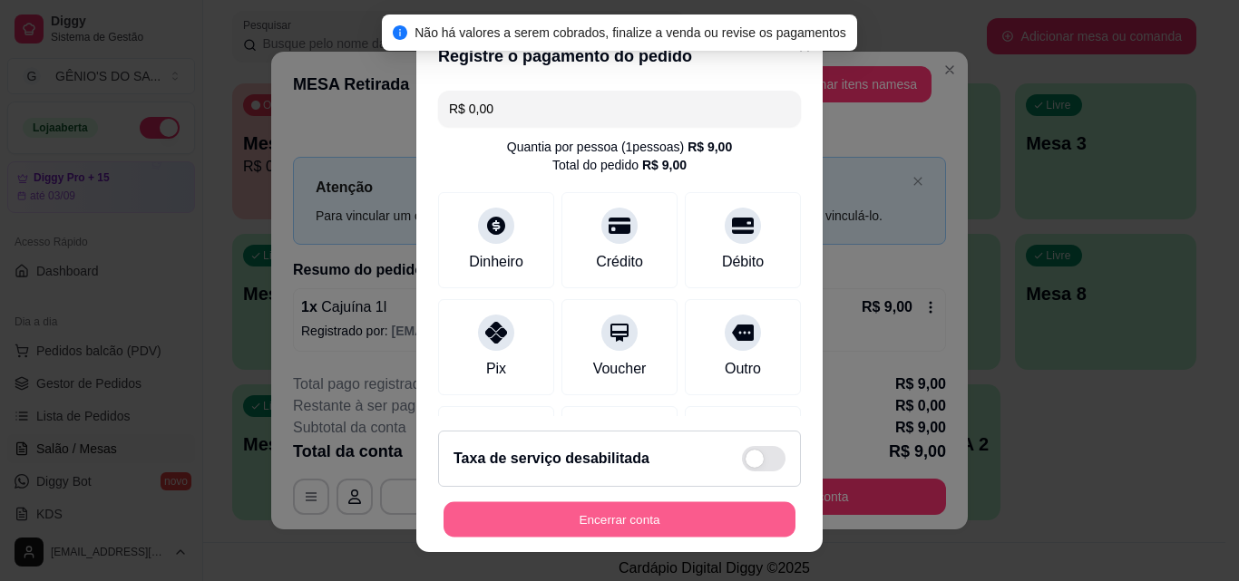
click at [527, 509] on button "Encerrar conta" at bounding box center [619, 519] width 352 height 35
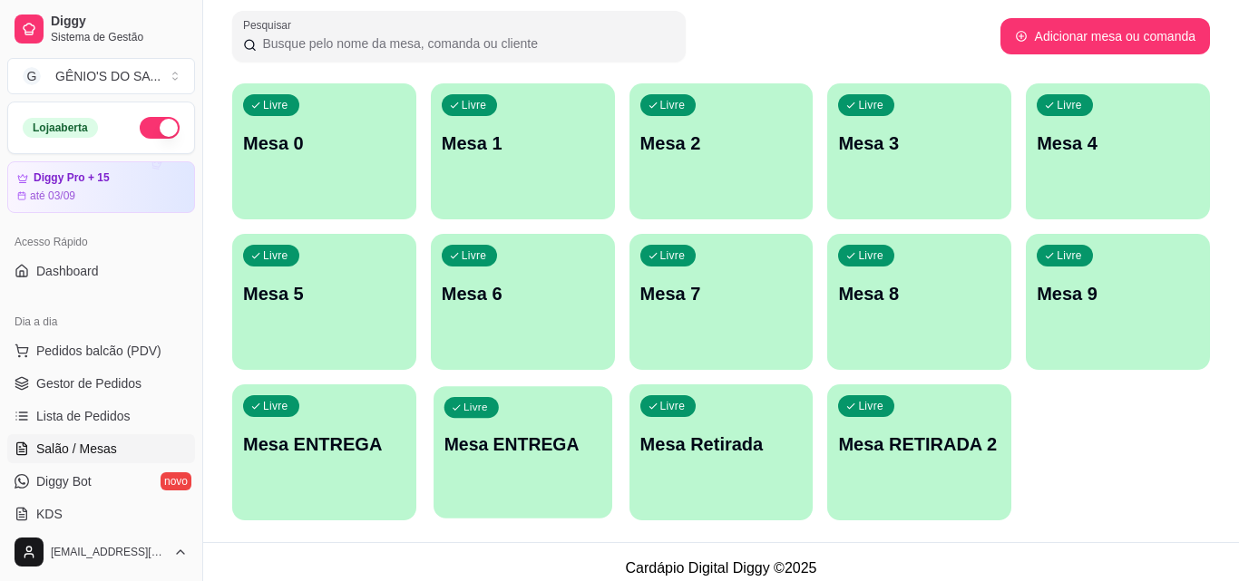
click at [527, 509] on div "button" at bounding box center [522, 507] width 179 height 21
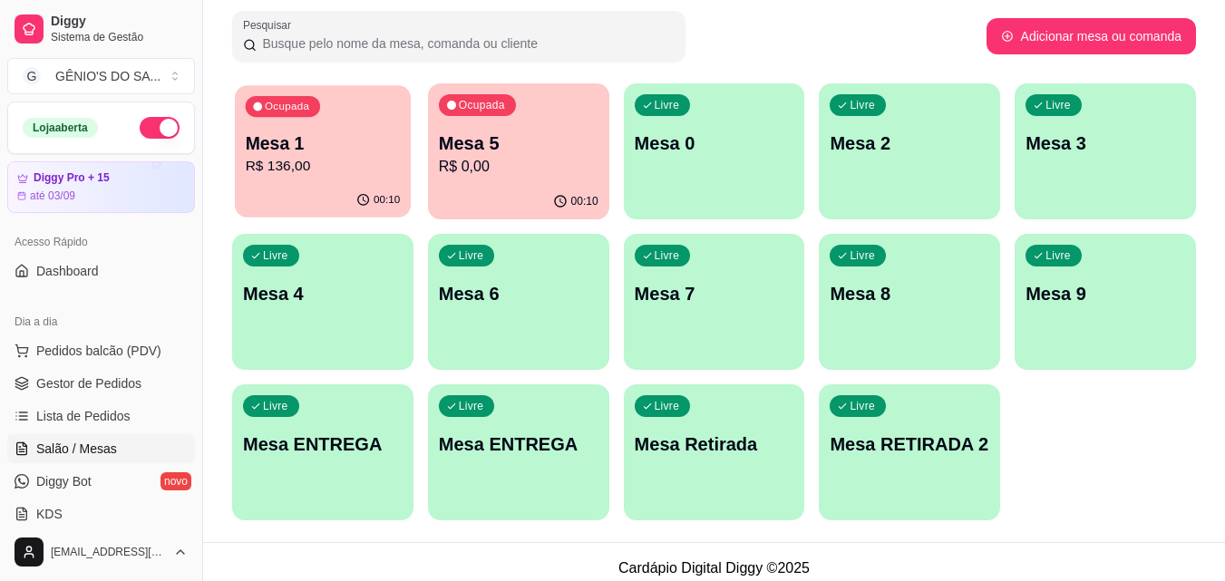
click at [326, 165] on p "R$ 136,00" at bounding box center [323, 166] width 155 height 21
click at [333, 182] on div "Ocupada Mesa 1 R$ 136,00" at bounding box center [322, 133] width 181 height 101
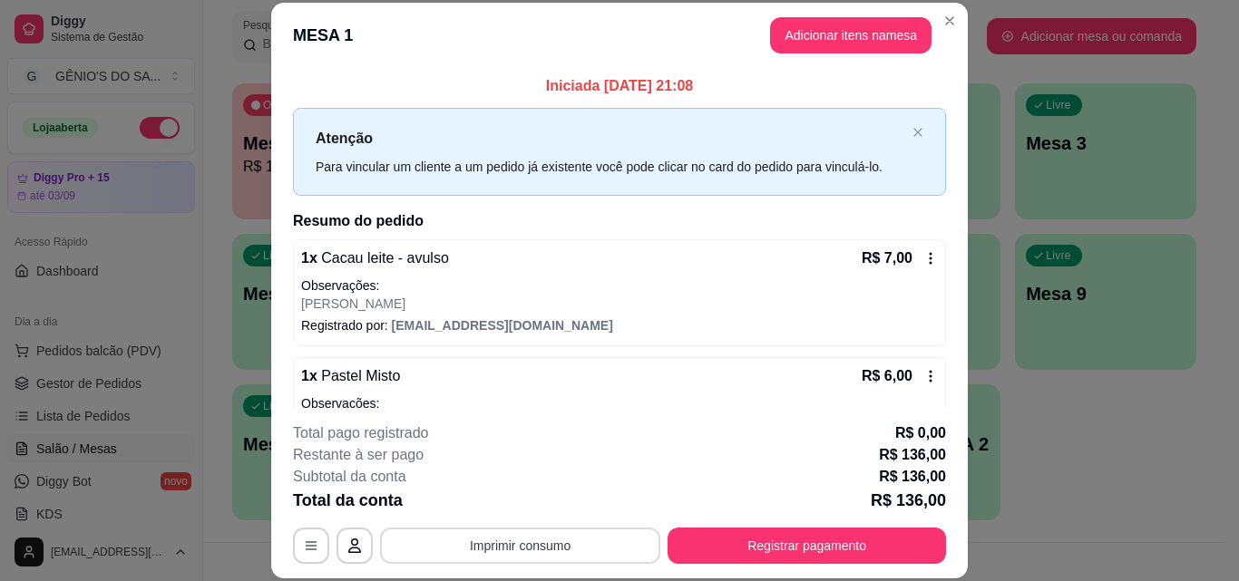
click at [501, 540] on button "Imprimir consumo" at bounding box center [520, 546] width 280 height 36
click at [510, 507] on button "Impressora" at bounding box center [518, 504] width 127 height 28
